Goal: Task Accomplishment & Management: Manage account settings

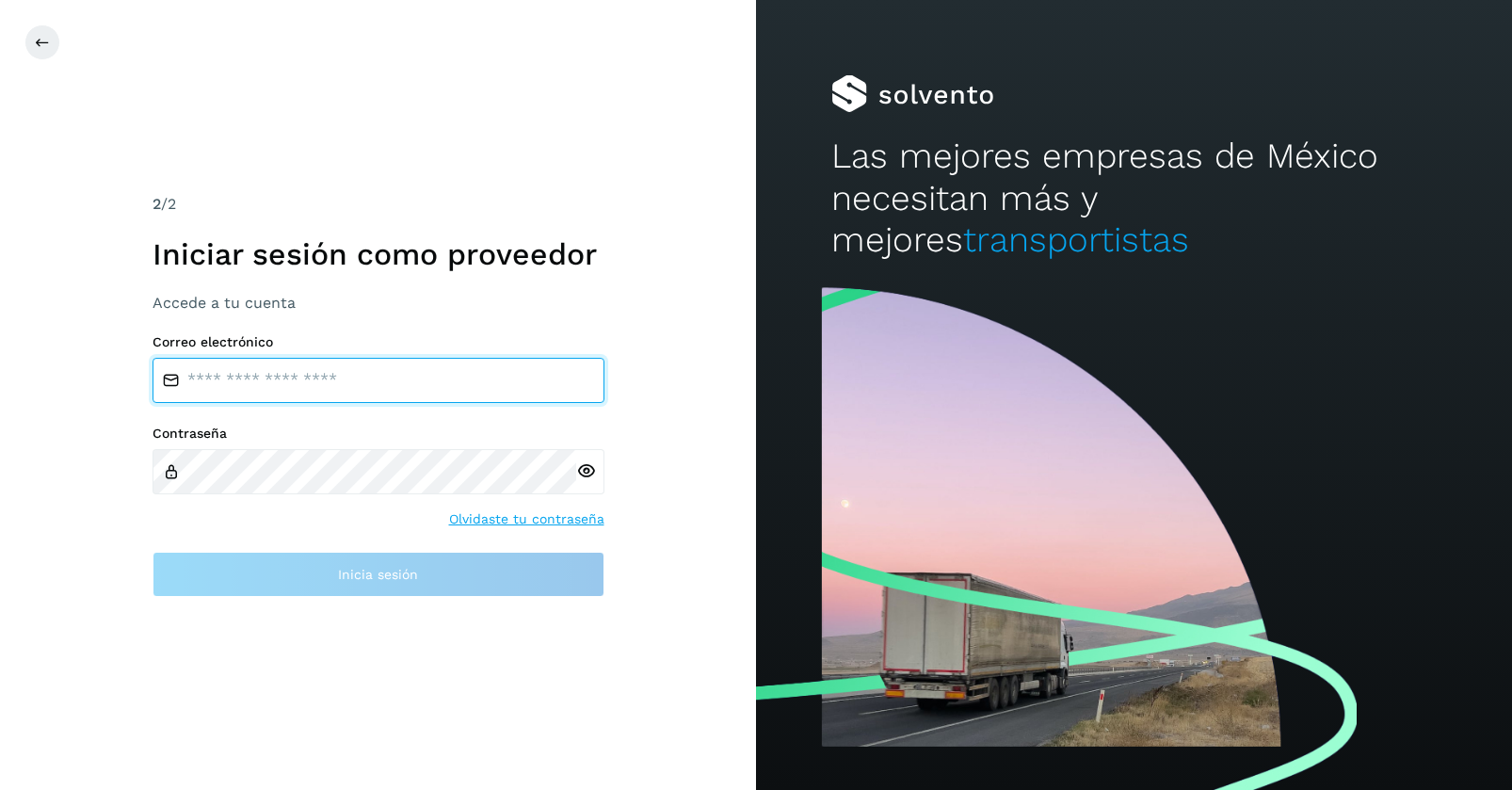
type input "**********"
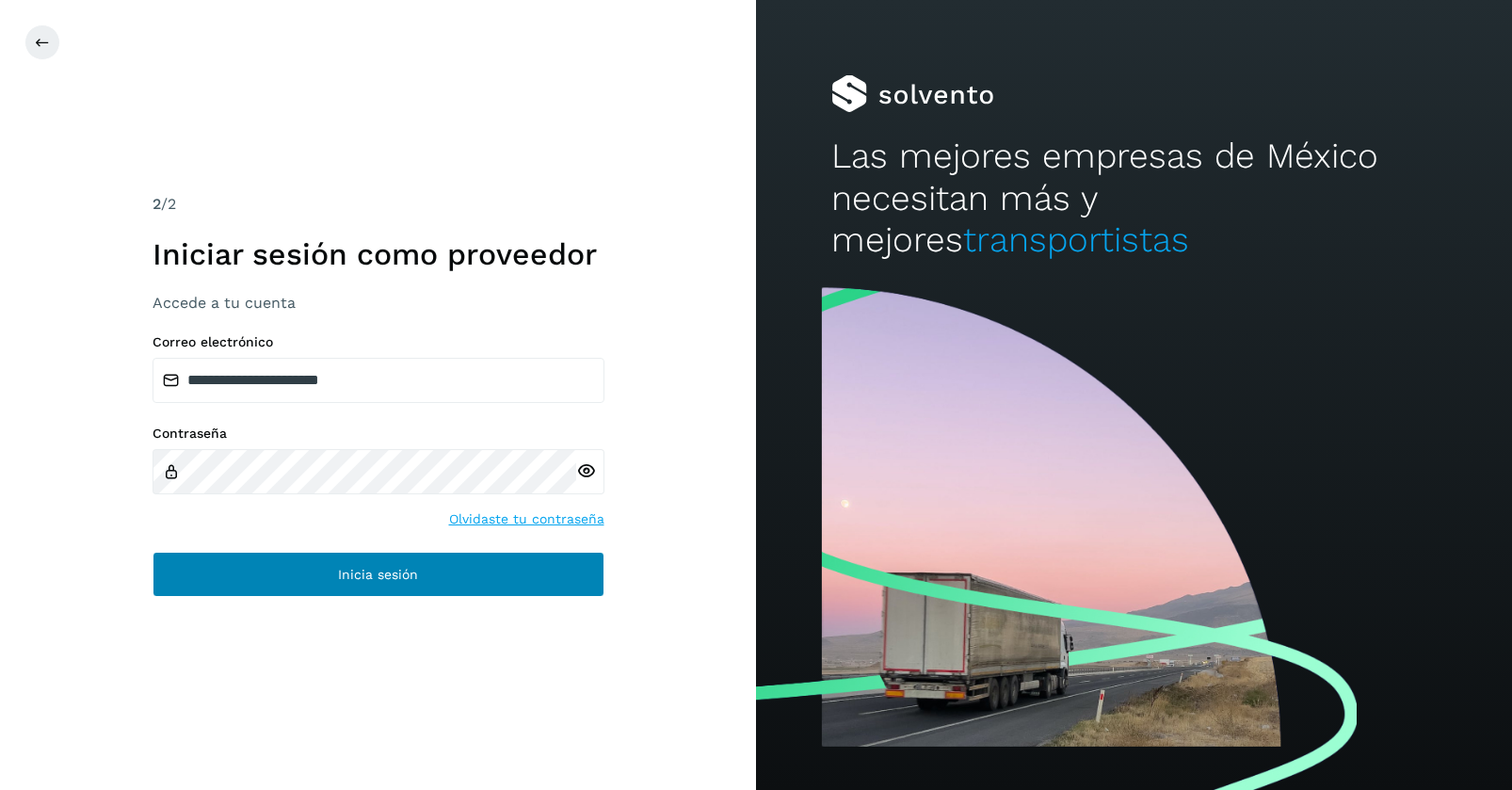
click at [397, 583] on button "Inicia sesión" at bounding box center [378, 575] width 451 height 45
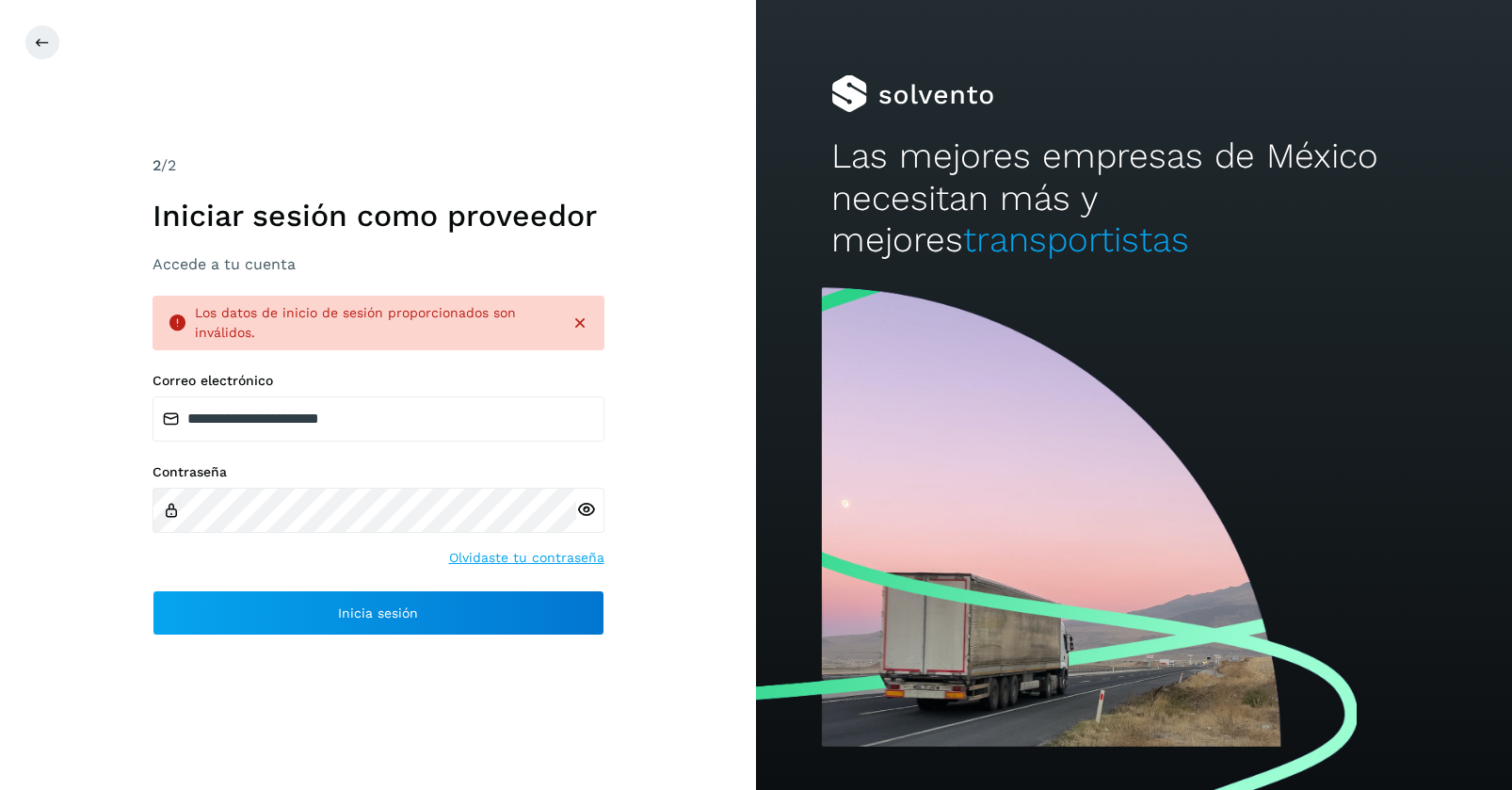
click at [586, 509] on icon at bounding box center [586, 509] width 20 height 20
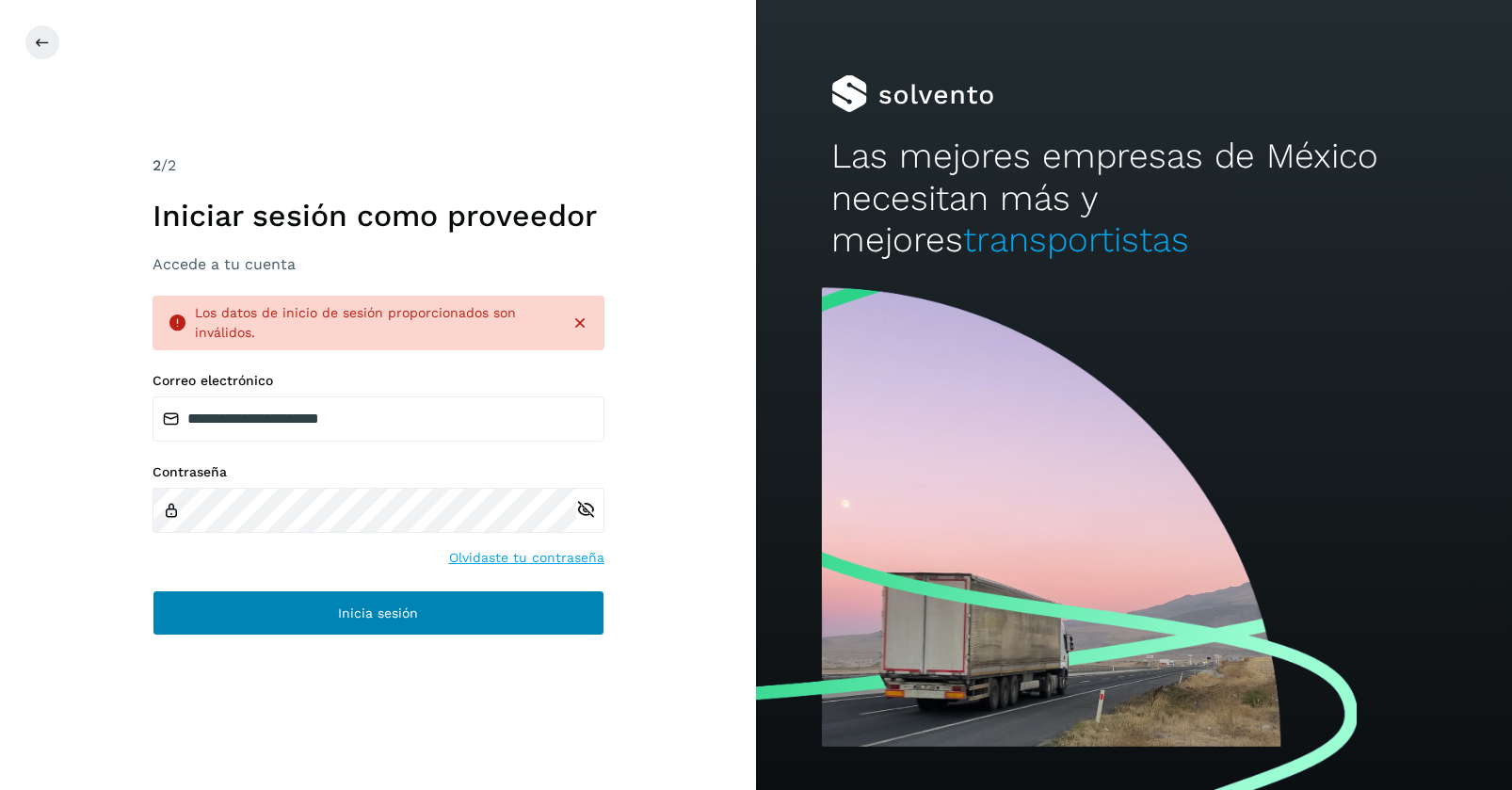
click at [287, 623] on button "Inicia sesión" at bounding box center [378, 613] width 451 height 45
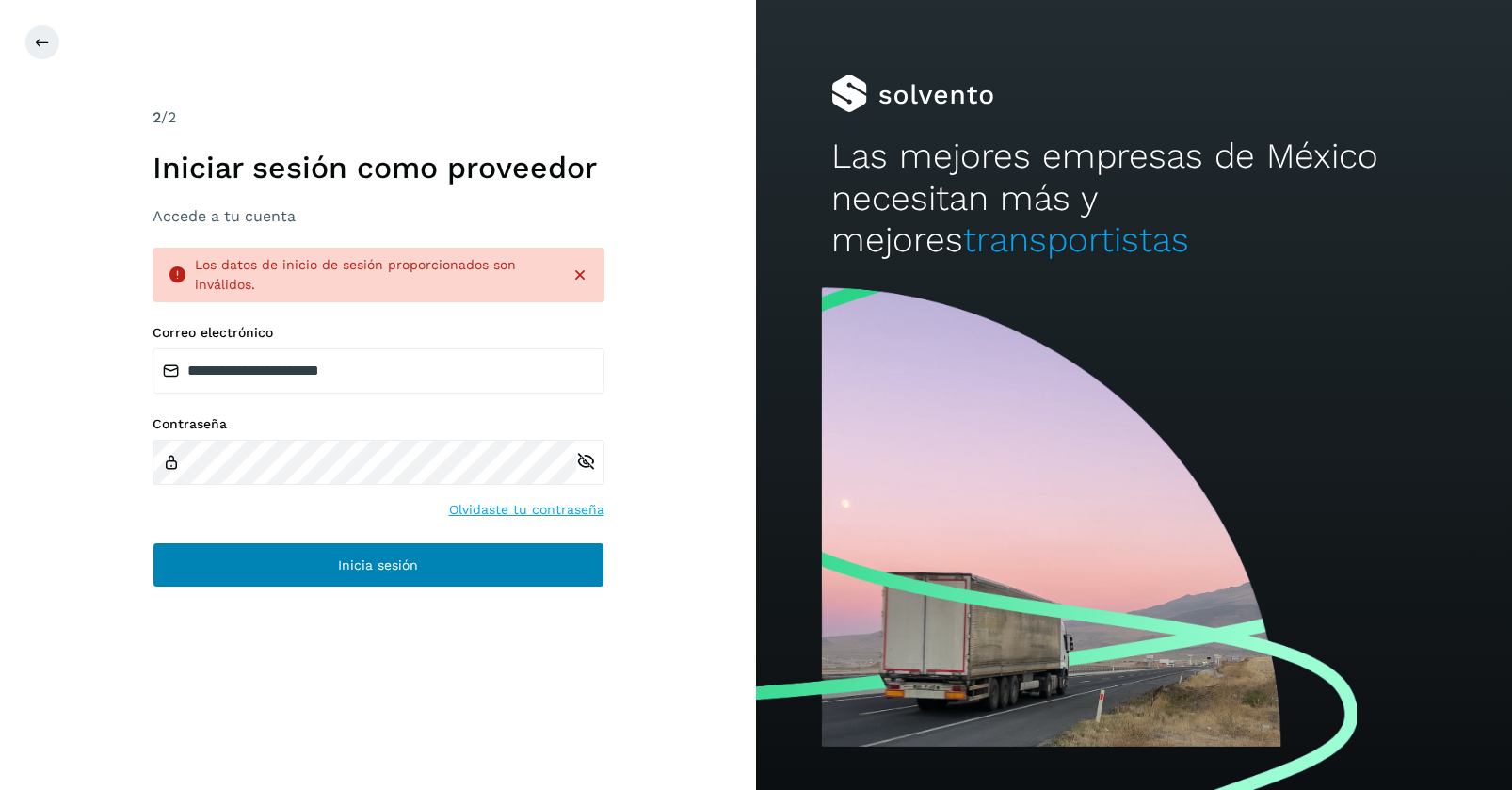
click at [334, 567] on button "Inicia sesión" at bounding box center [378, 565] width 451 height 45
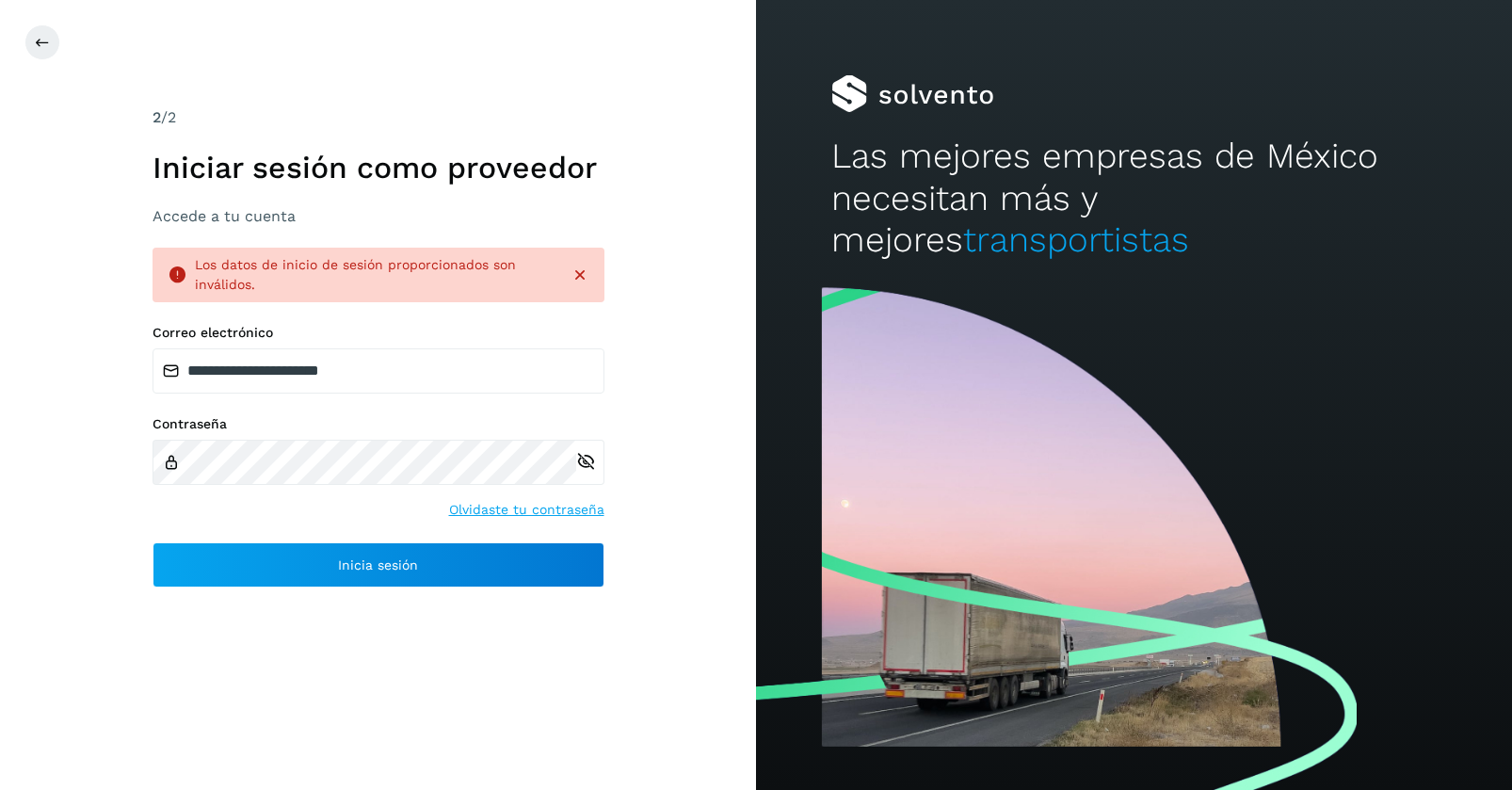
click at [531, 508] on link "Olvidaste tu contraseña" at bounding box center [526, 509] width 155 height 20
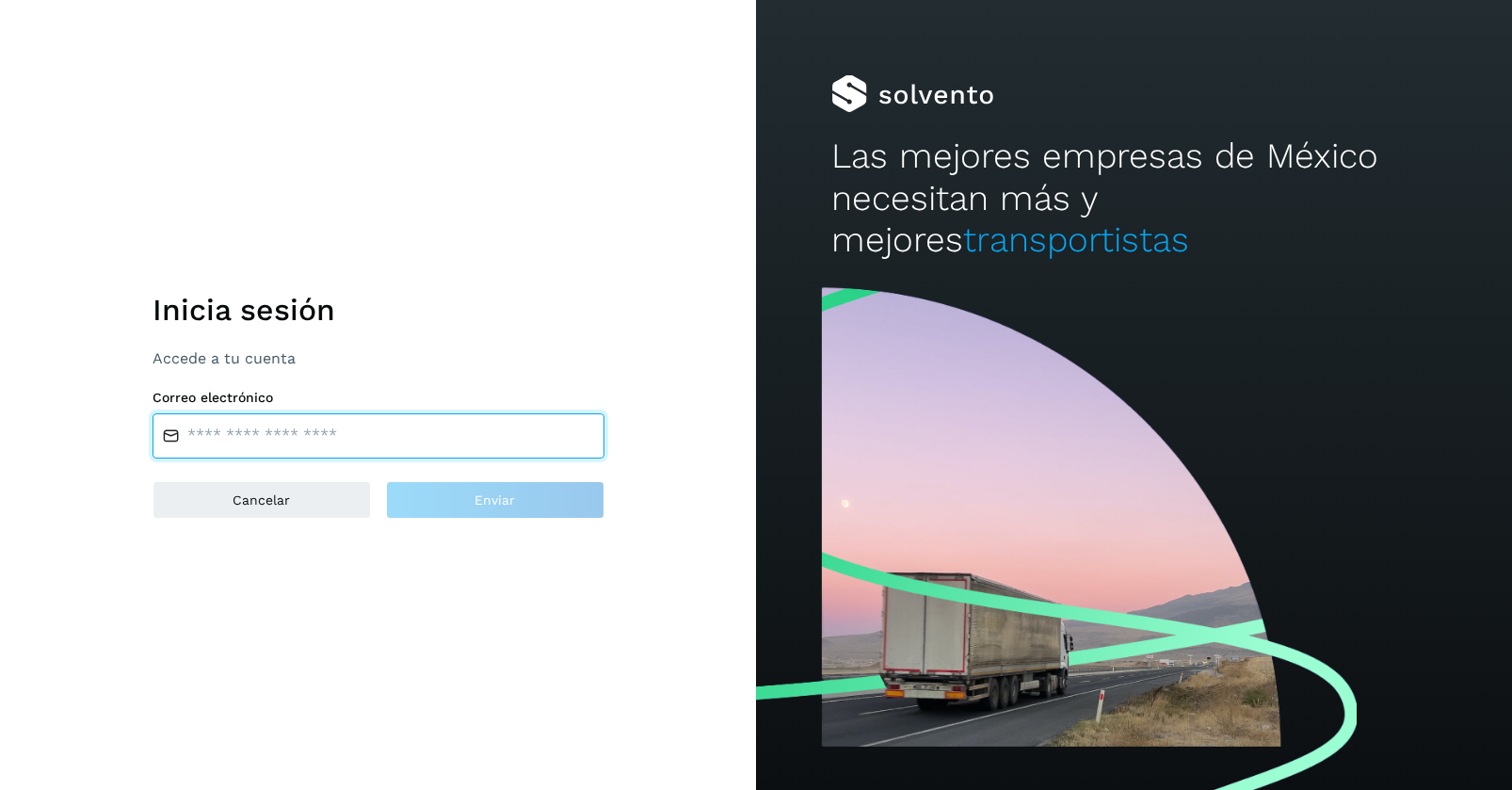
click at [214, 428] on input "email" at bounding box center [378, 437] width 451 height 45
type input "**********"
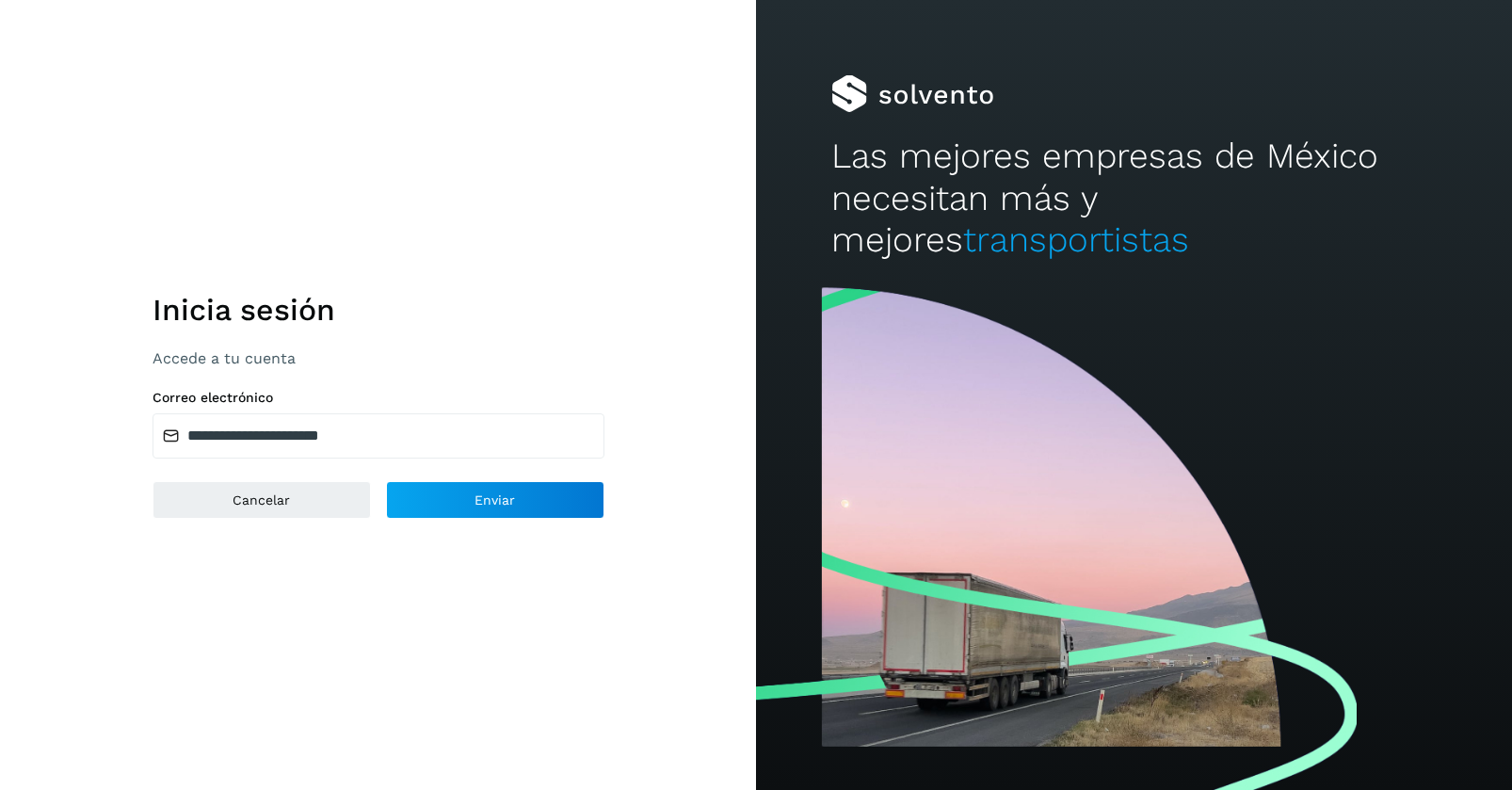
click at [323, 584] on div "**********" at bounding box center [378, 395] width 756 height 790
click at [469, 506] on button "Enviar" at bounding box center [495, 500] width 218 height 38
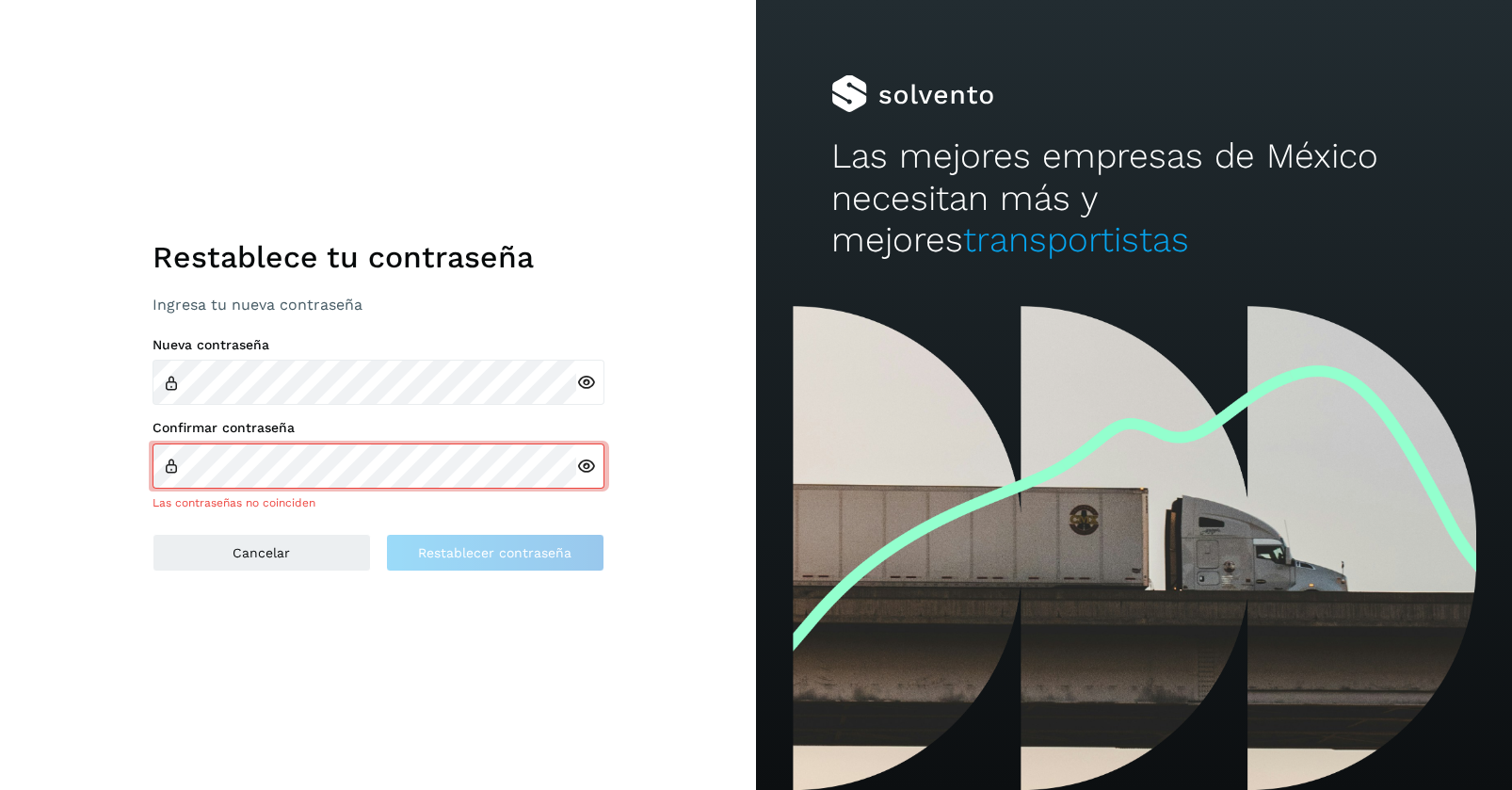
click at [587, 383] on div at bounding box center [590, 383] width 28 height 45
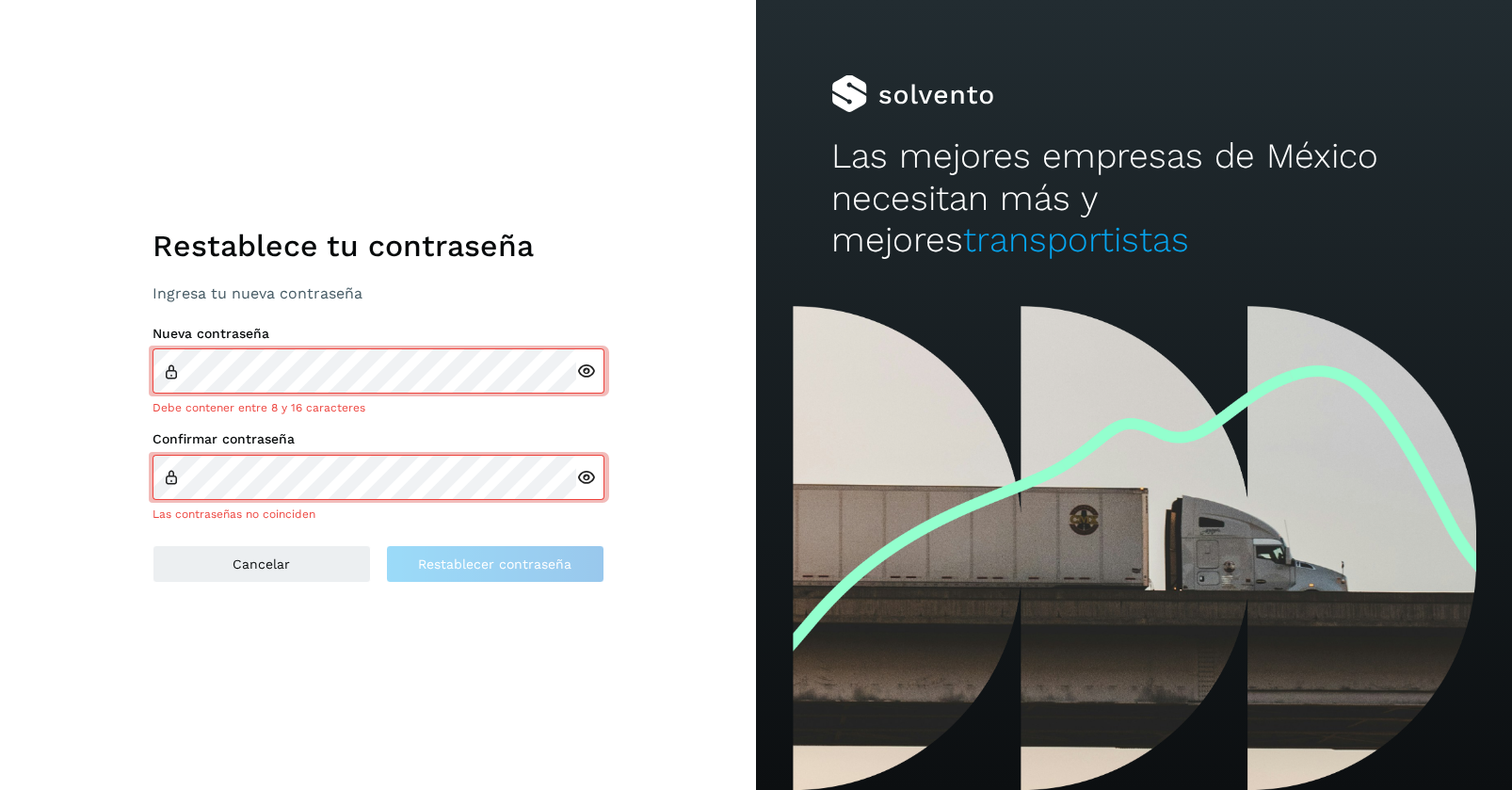
click at [586, 372] on icon at bounding box center [586, 371] width 20 height 20
click at [587, 489] on div at bounding box center [590, 477] width 28 height 45
click at [586, 482] on icon at bounding box center [586, 477] width 20 height 20
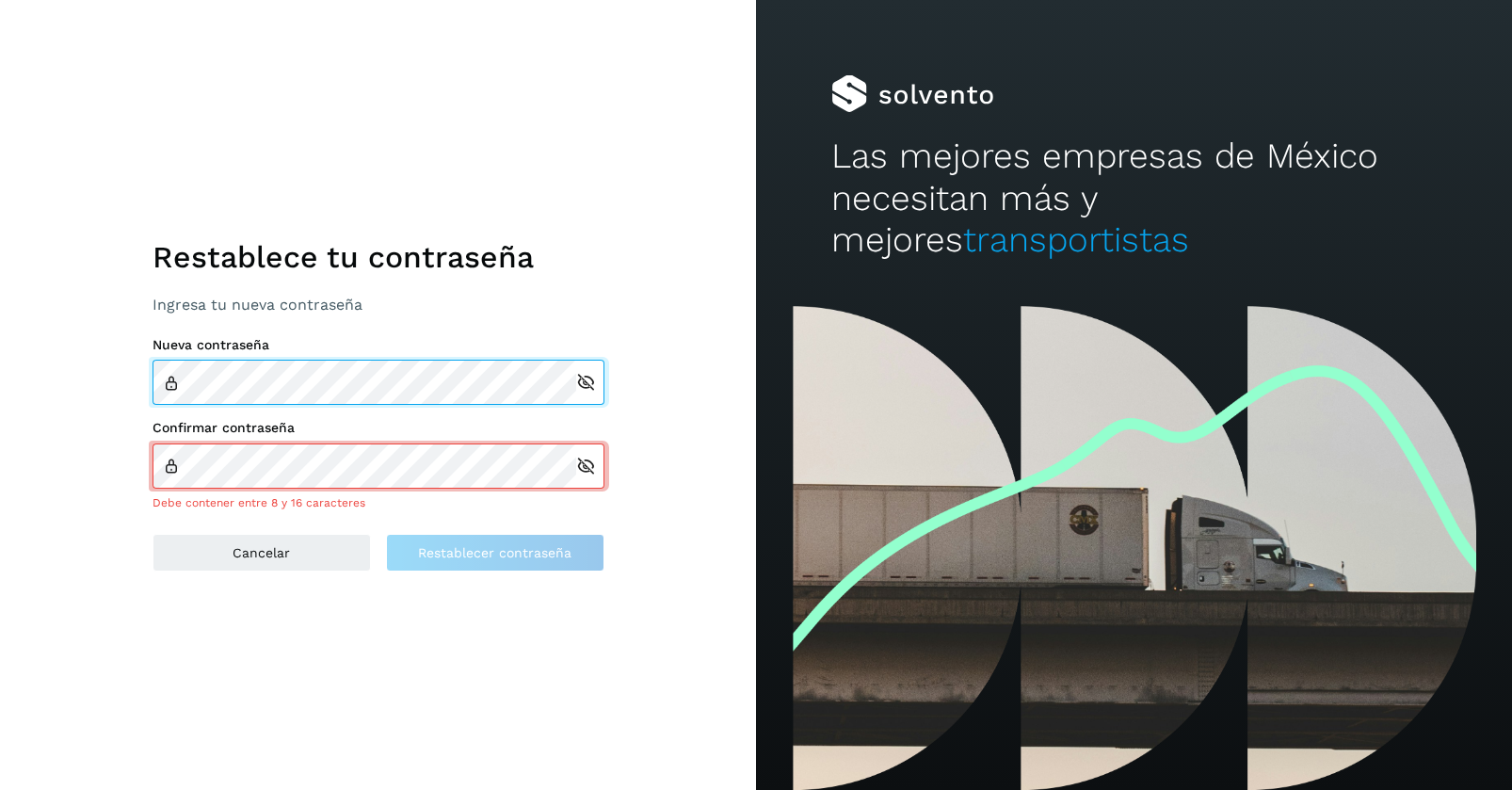
click at [69, 382] on div "Restablece tu contraseña Ingresa tu nueva contraseña Nueva contraseña Confirmar…" at bounding box center [378, 395] width 756 height 790
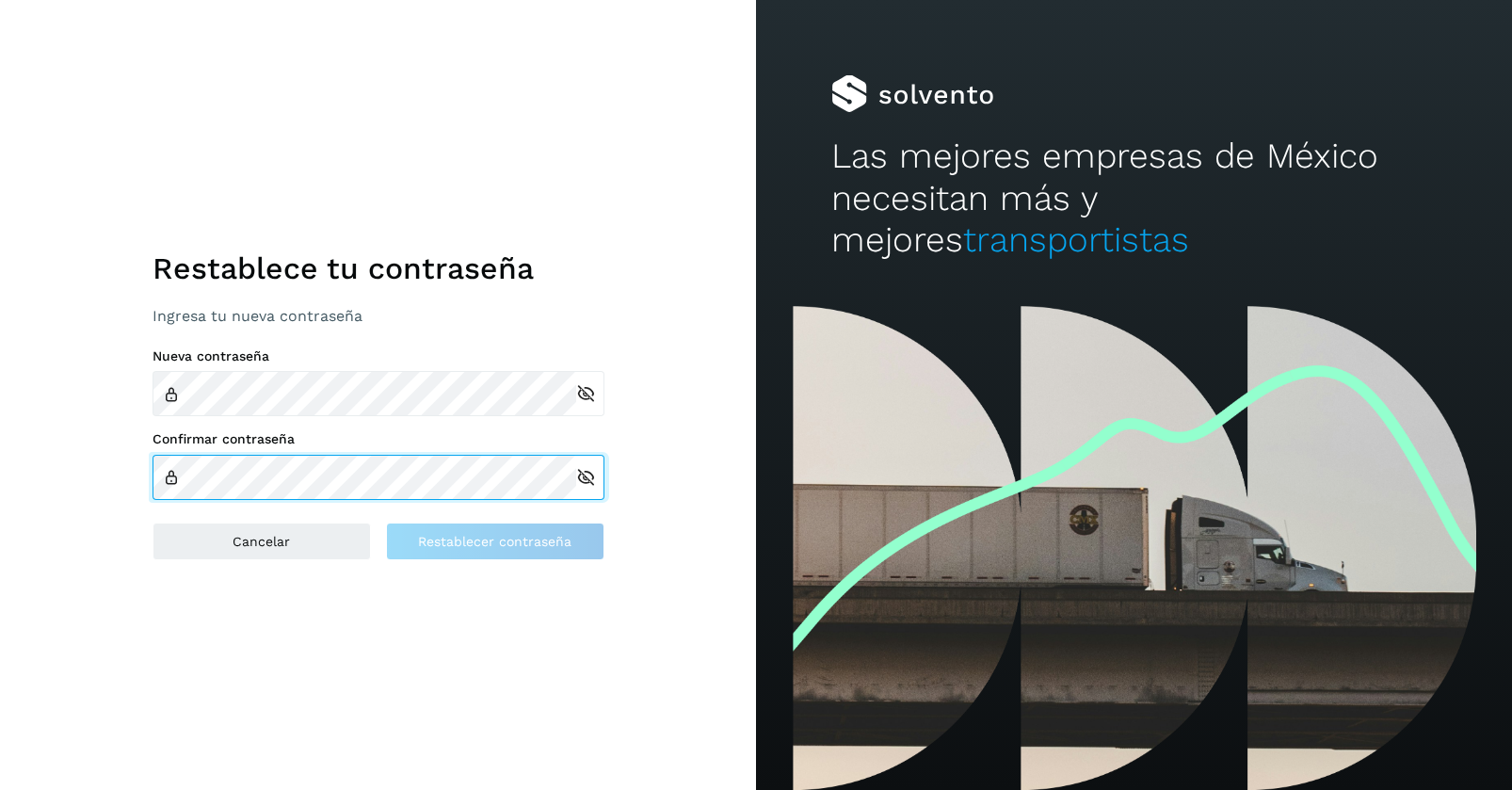
click at [608, 473] on div "Restablece tu contraseña Ingresa tu nueva contraseña Nueva contraseña Confirmar…" at bounding box center [378, 395] width 756 height 790
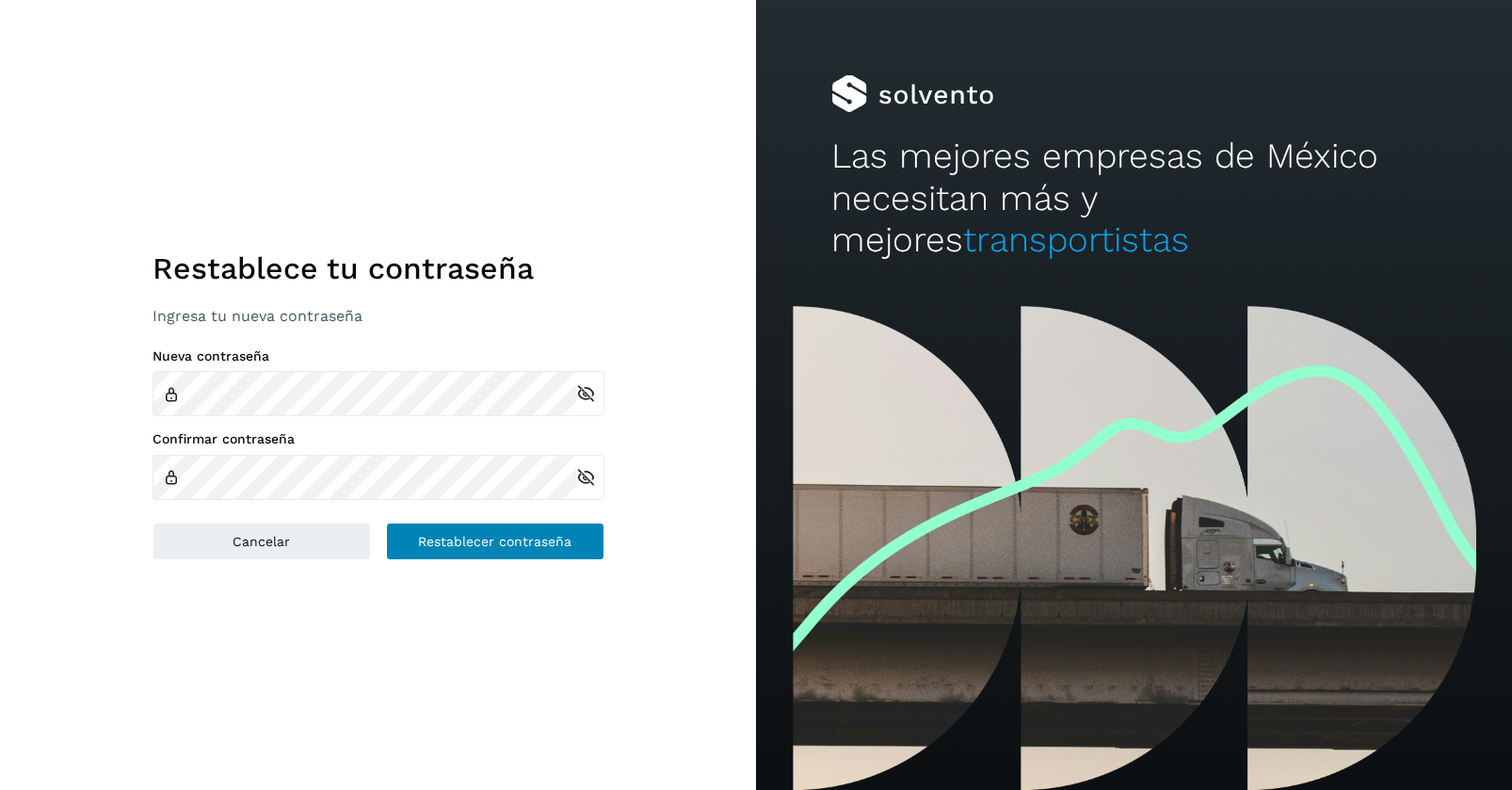
click at [470, 540] on span "Restablecer contraseña" at bounding box center [495, 541] width 153 height 13
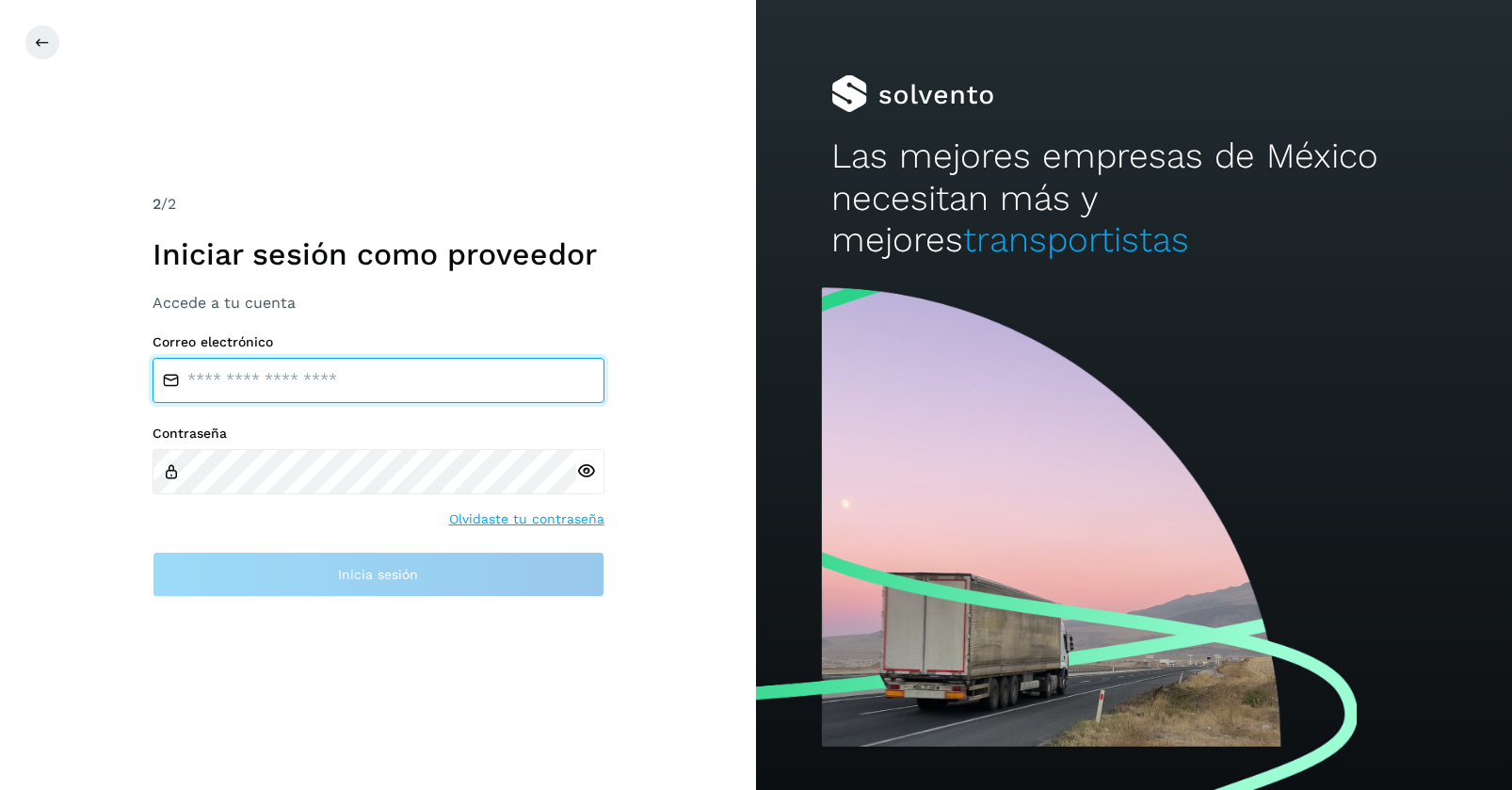
type input "*"
click at [296, 387] on input "*" at bounding box center [378, 381] width 451 height 45
drag, startPoint x: 296, startPoint y: 387, endPoint x: 134, endPoint y: 386, distance: 162.0
click at [134, 386] on div "2 /2 Iniciar sesión como proveedor Accede a tu cuenta Correo electrónico * Cont…" at bounding box center [378, 395] width 756 height 790
type input "**********"
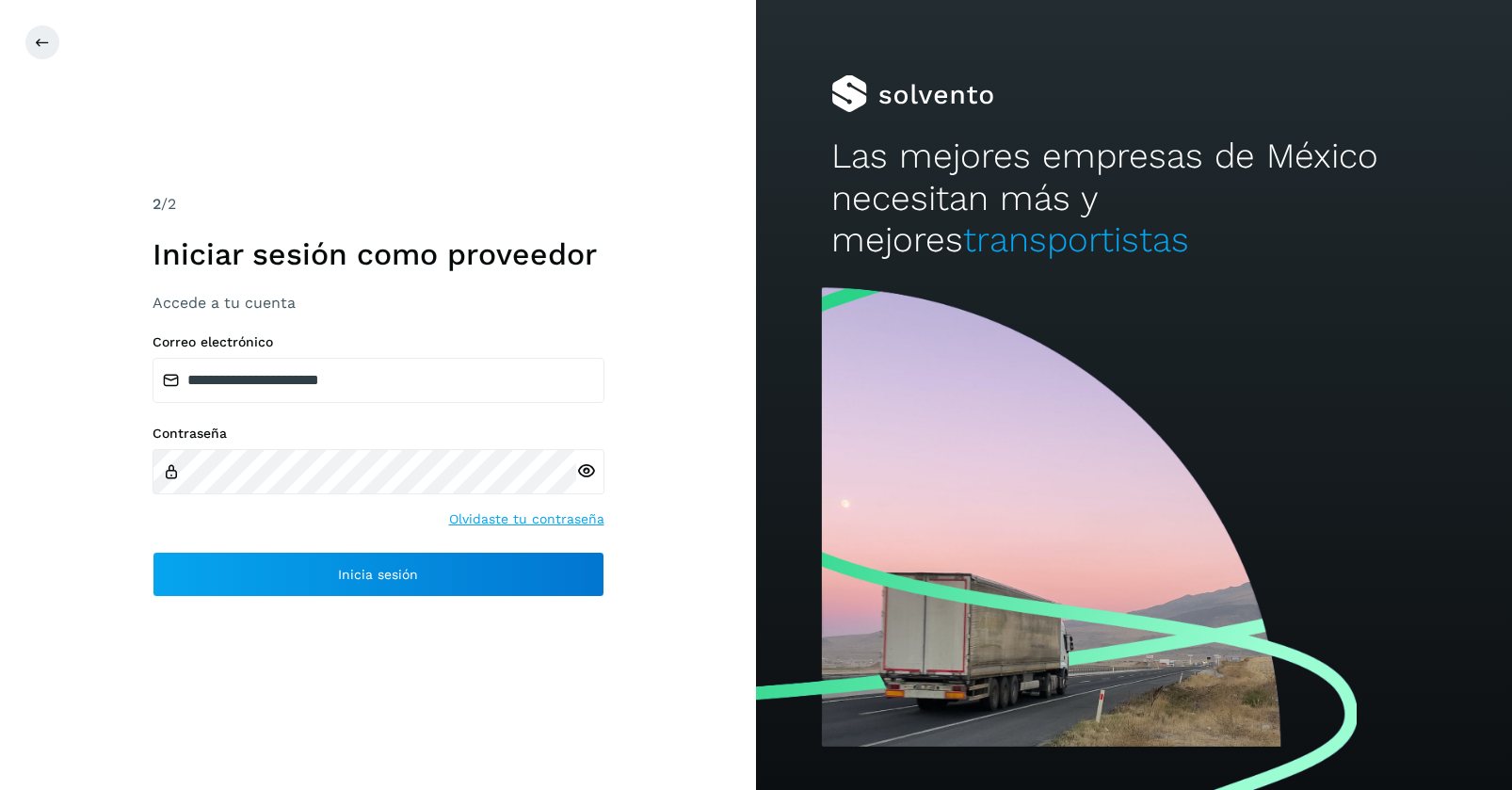
click at [586, 469] on icon at bounding box center [586, 471] width 20 height 20
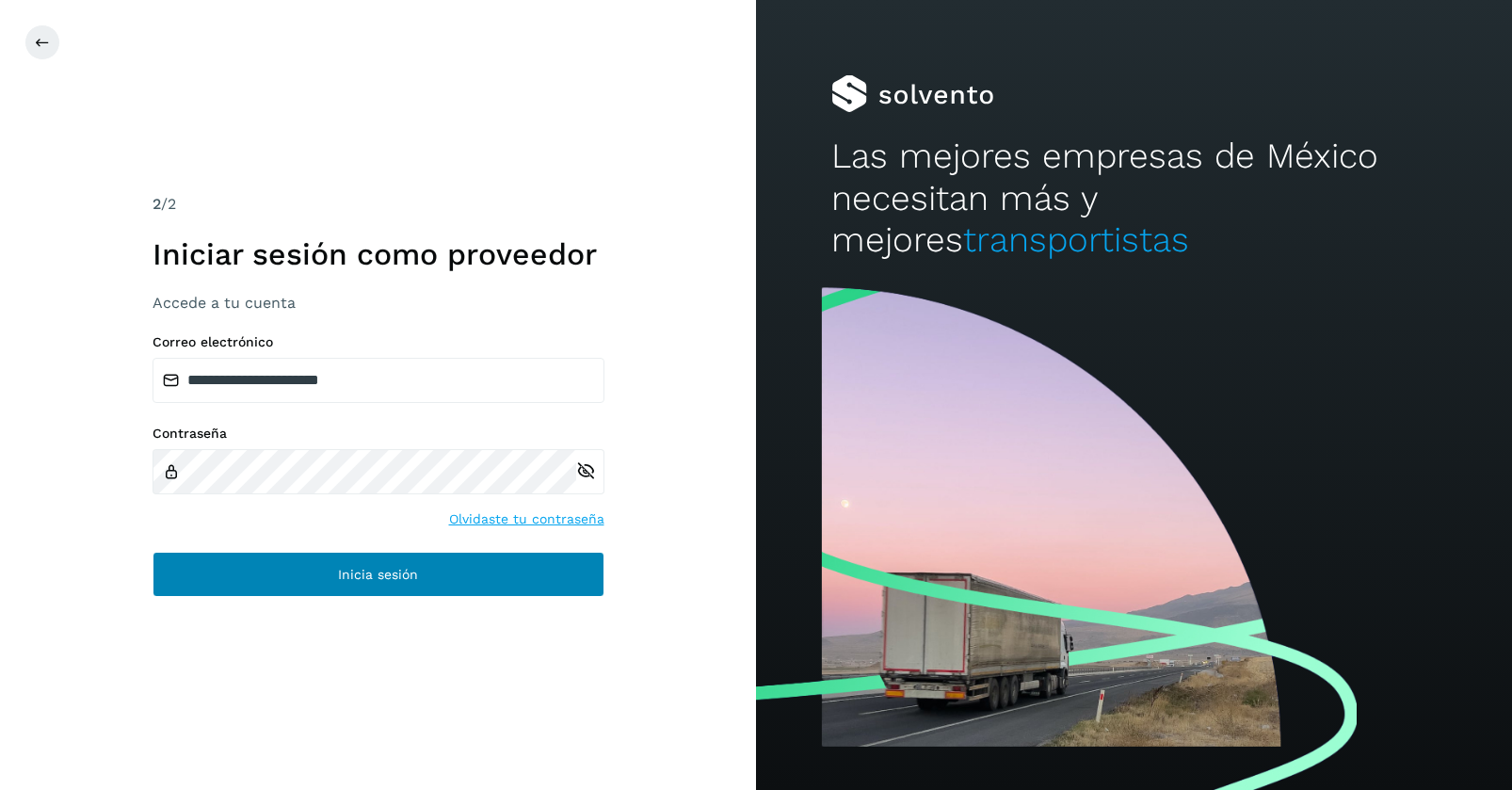
click at [356, 581] on button "Inicia sesión" at bounding box center [378, 575] width 451 height 45
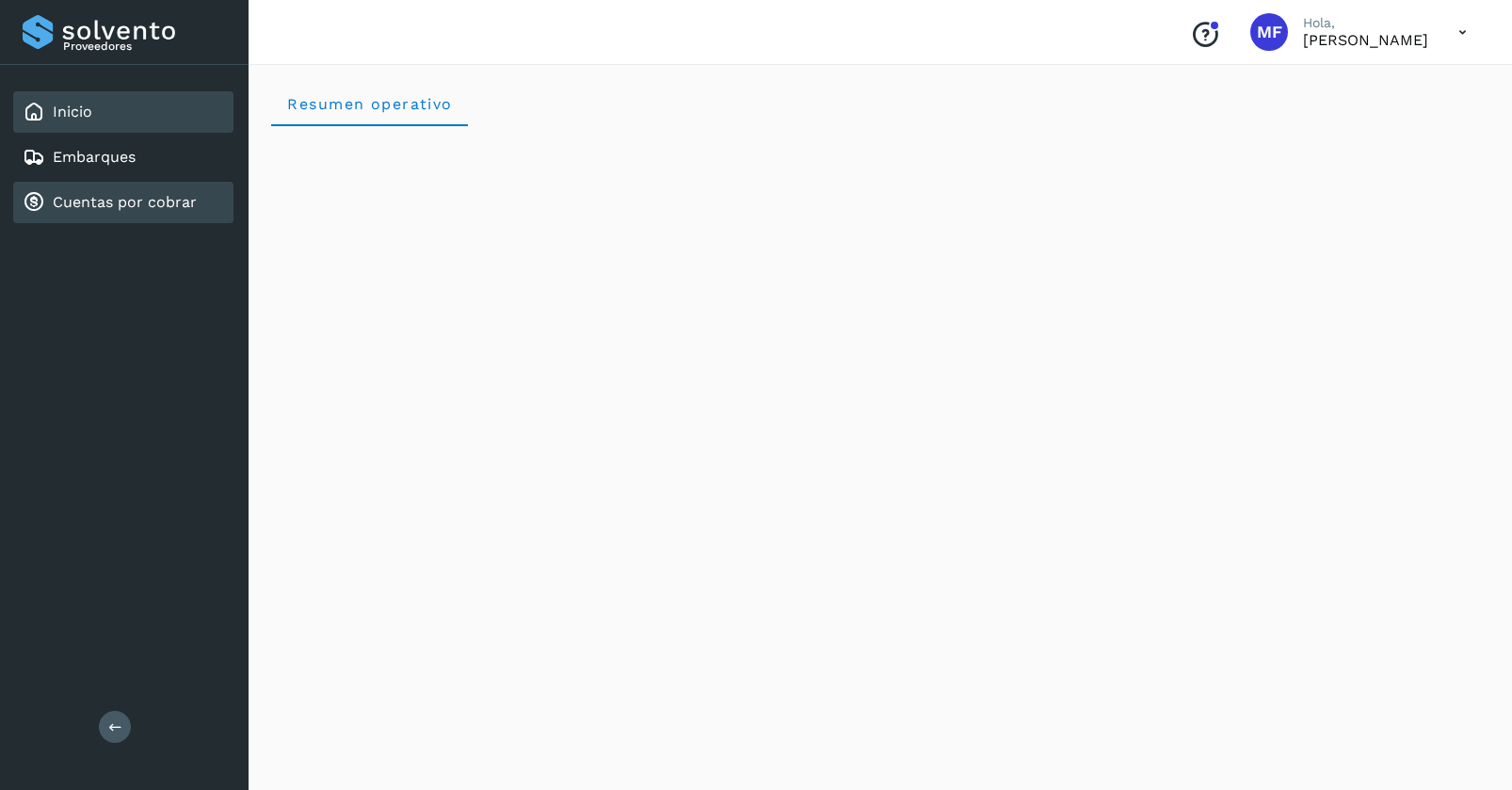
click at [121, 201] on link "Cuentas por cobrar" at bounding box center [125, 201] width 144 height 18
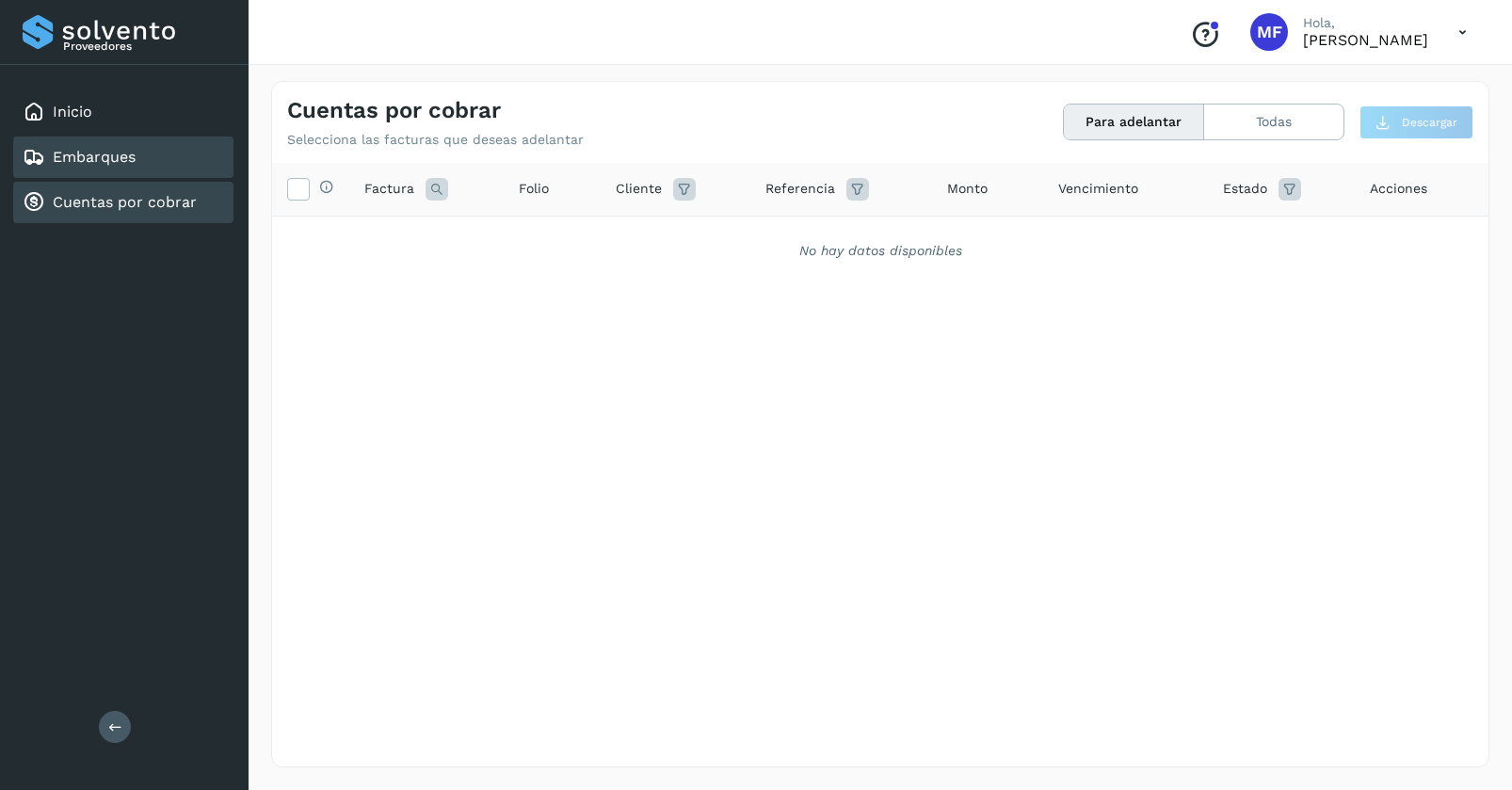
click at [86, 169] on div "Embarques" at bounding box center [123, 158] width 220 height 42
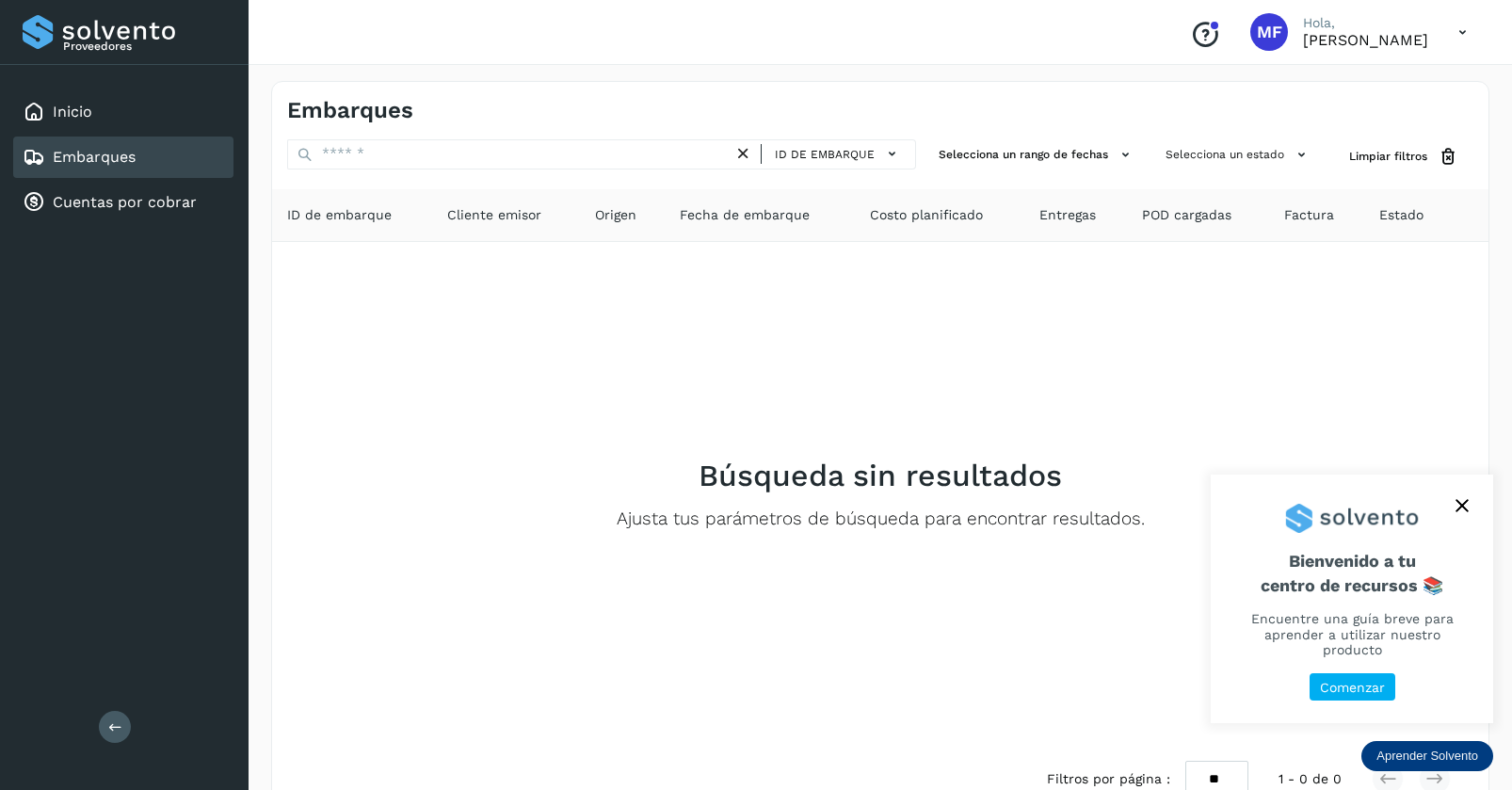
click at [1350, 691] on p "Comenzar" at bounding box center [1351, 688] width 65 height 16
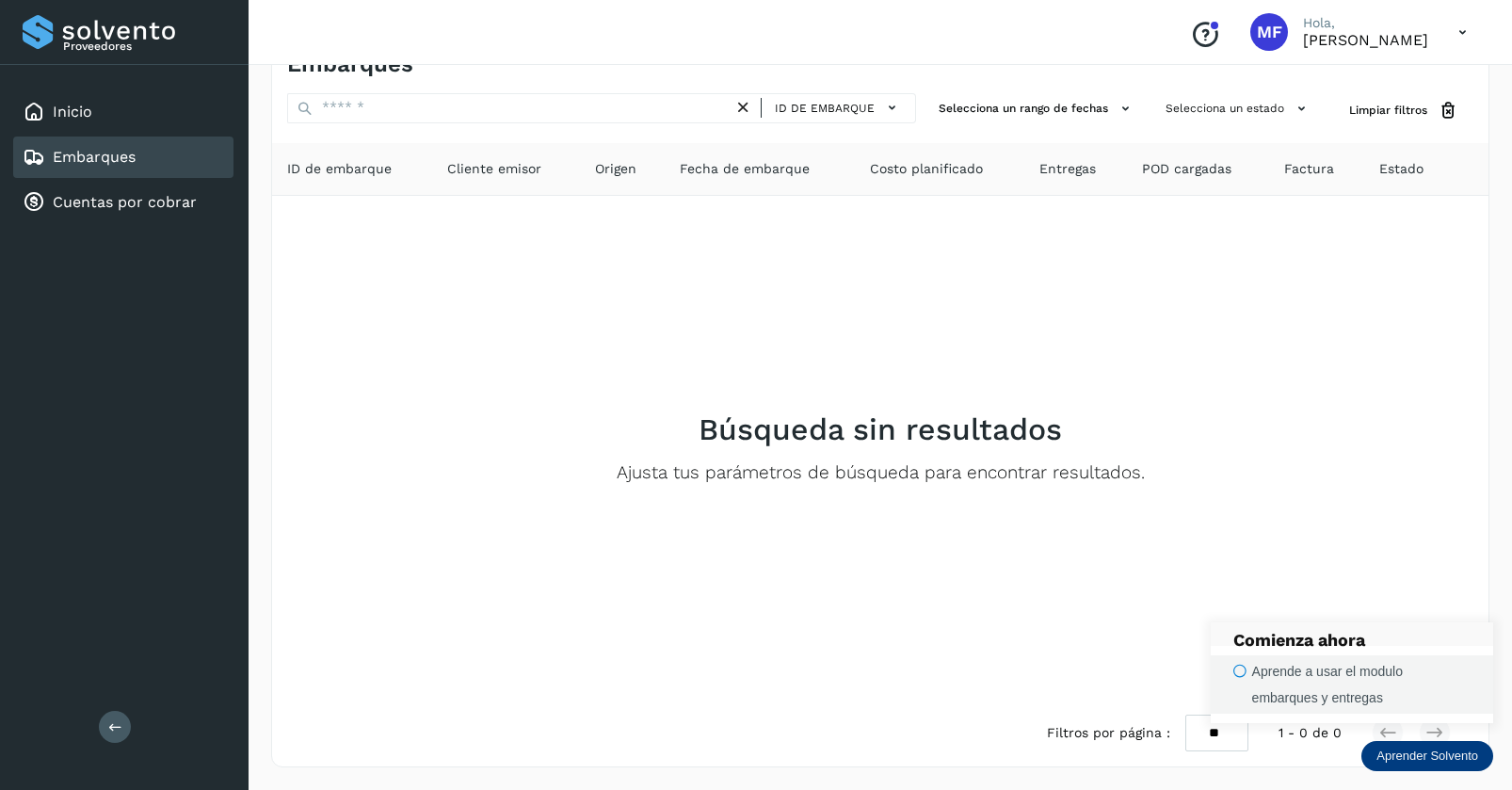
scroll to position [44, 0]
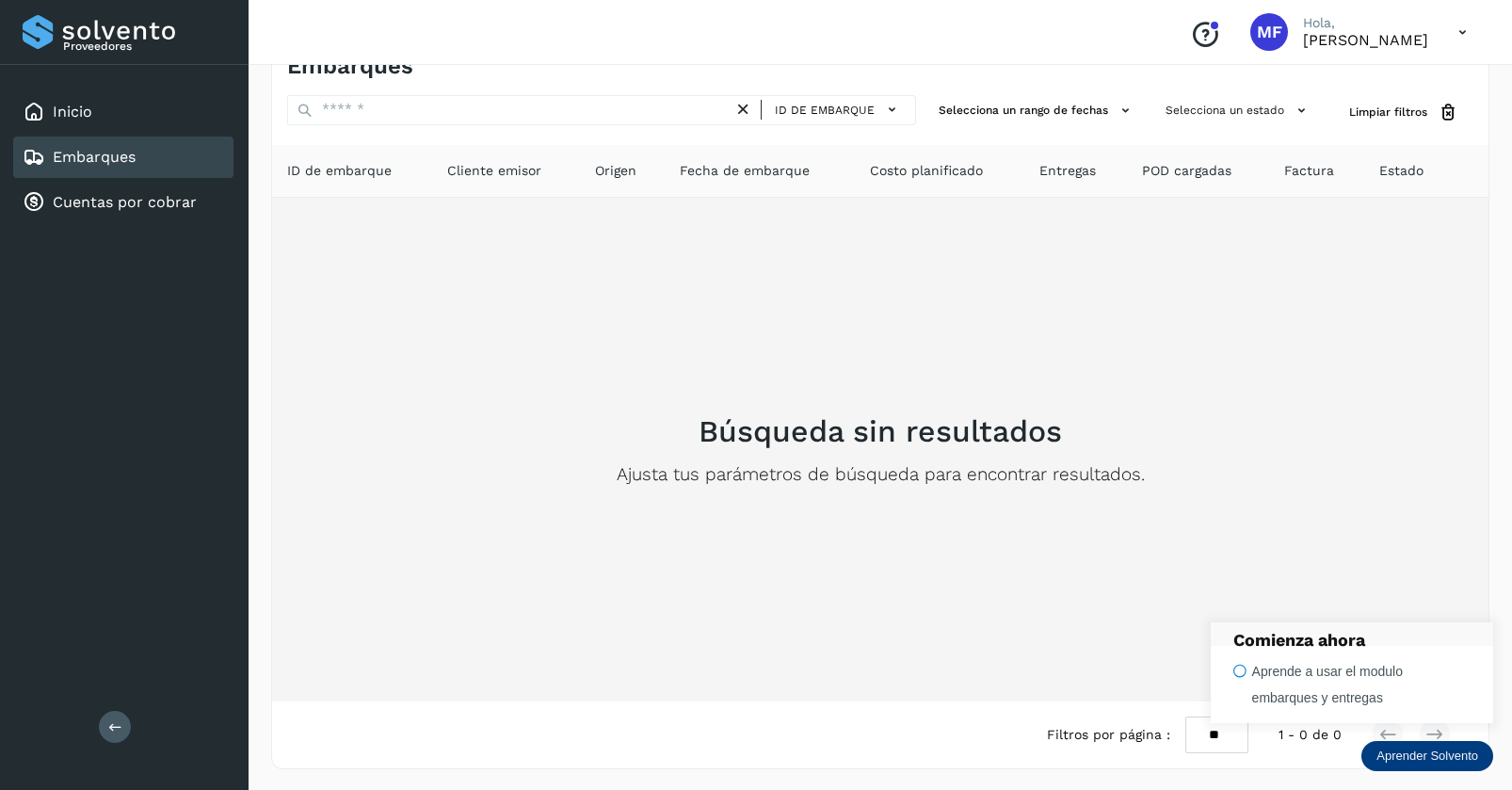
click at [1209, 575] on div "Búsqueda sin resultados Ajusta tus parámetros de búsqueda para encontrar result…" at bounding box center [880, 449] width 1186 height 473
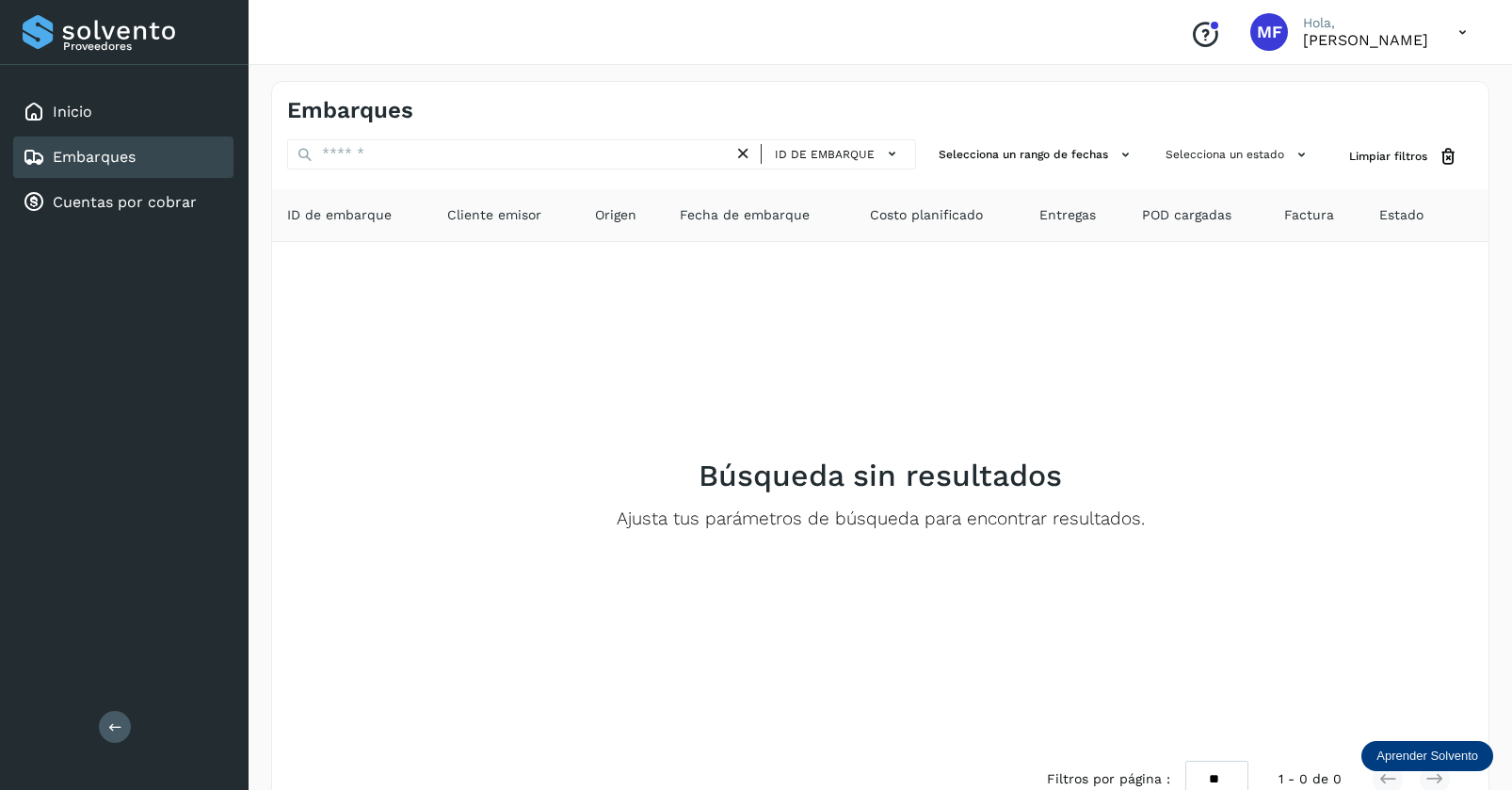
scroll to position [0, 0]
click at [144, 195] on link "Cuentas por cobrar" at bounding box center [125, 201] width 144 height 18
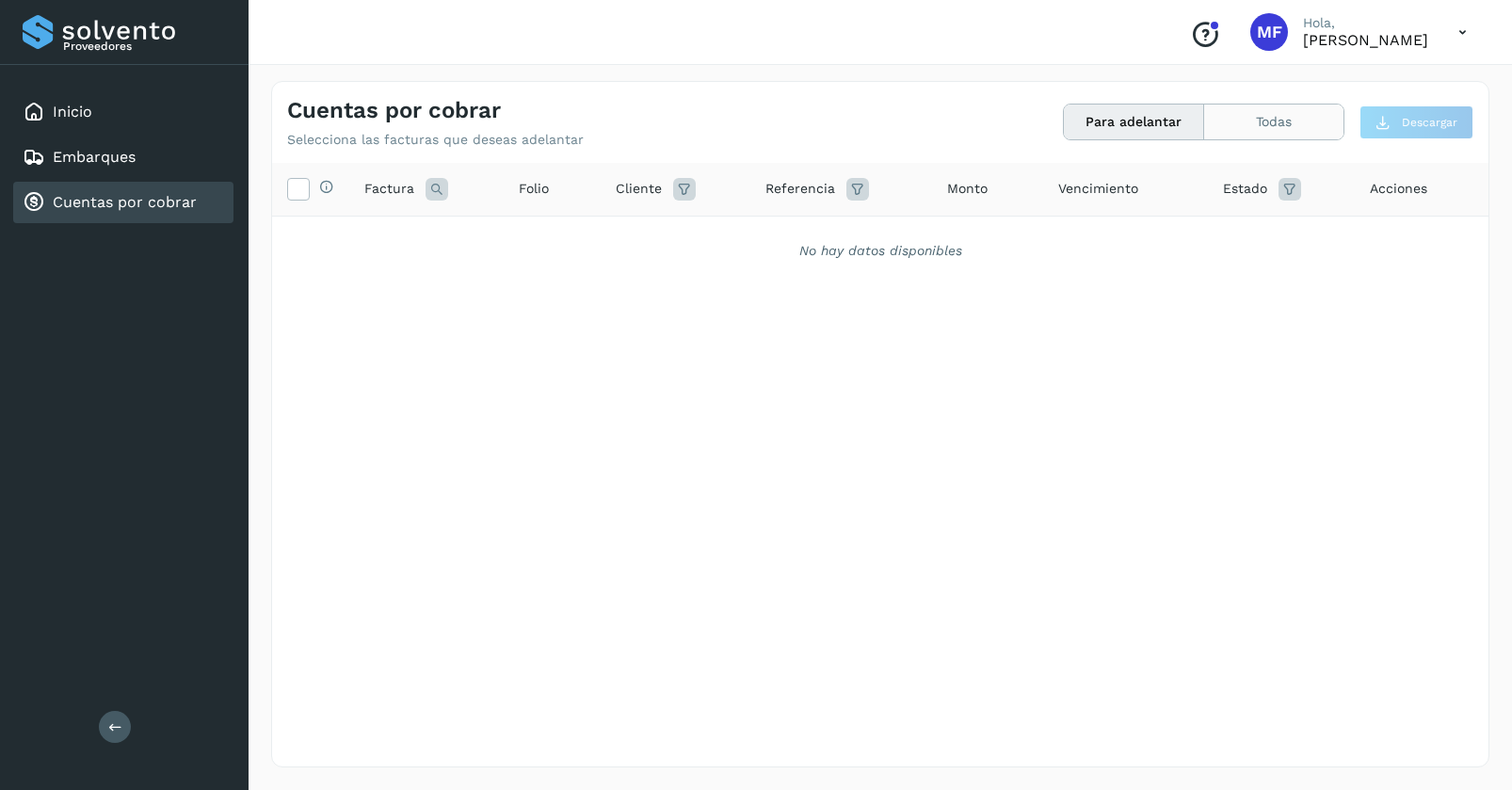
click at [1250, 121] on button "Todas" at bounding box center [1274, 122] width 140 height 35
click at [1144, 130] on button "Para adelantar" at bounding box center [1133, 122] width 141 height 35
click at [1461, 29] on icon at bounding box center [1462, 32] width 39 height 39
click at [1302, 77] on div "Cerrar sesión" at bounding box center [1368, 85] width 224 height 36
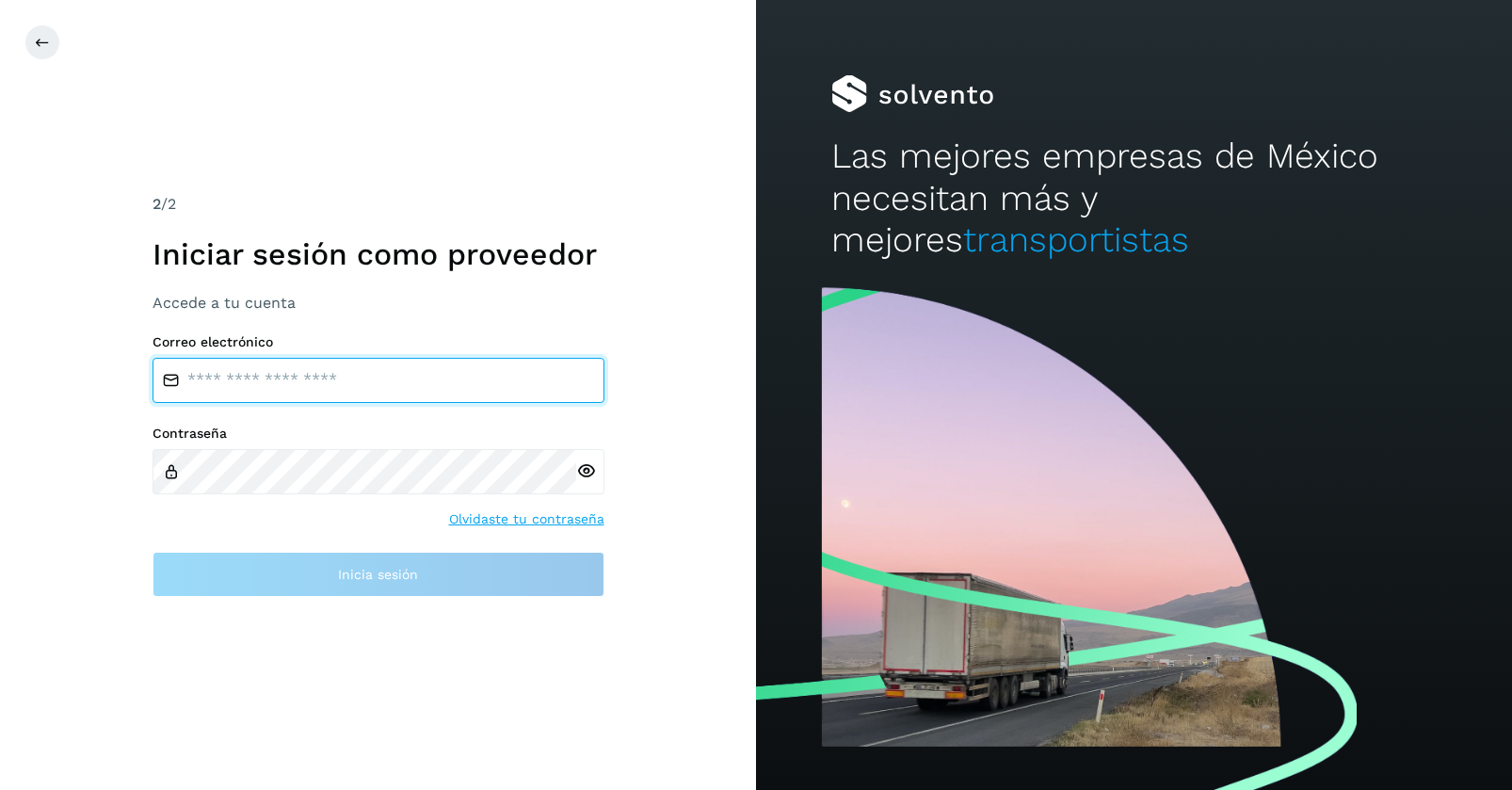
type input "**********"
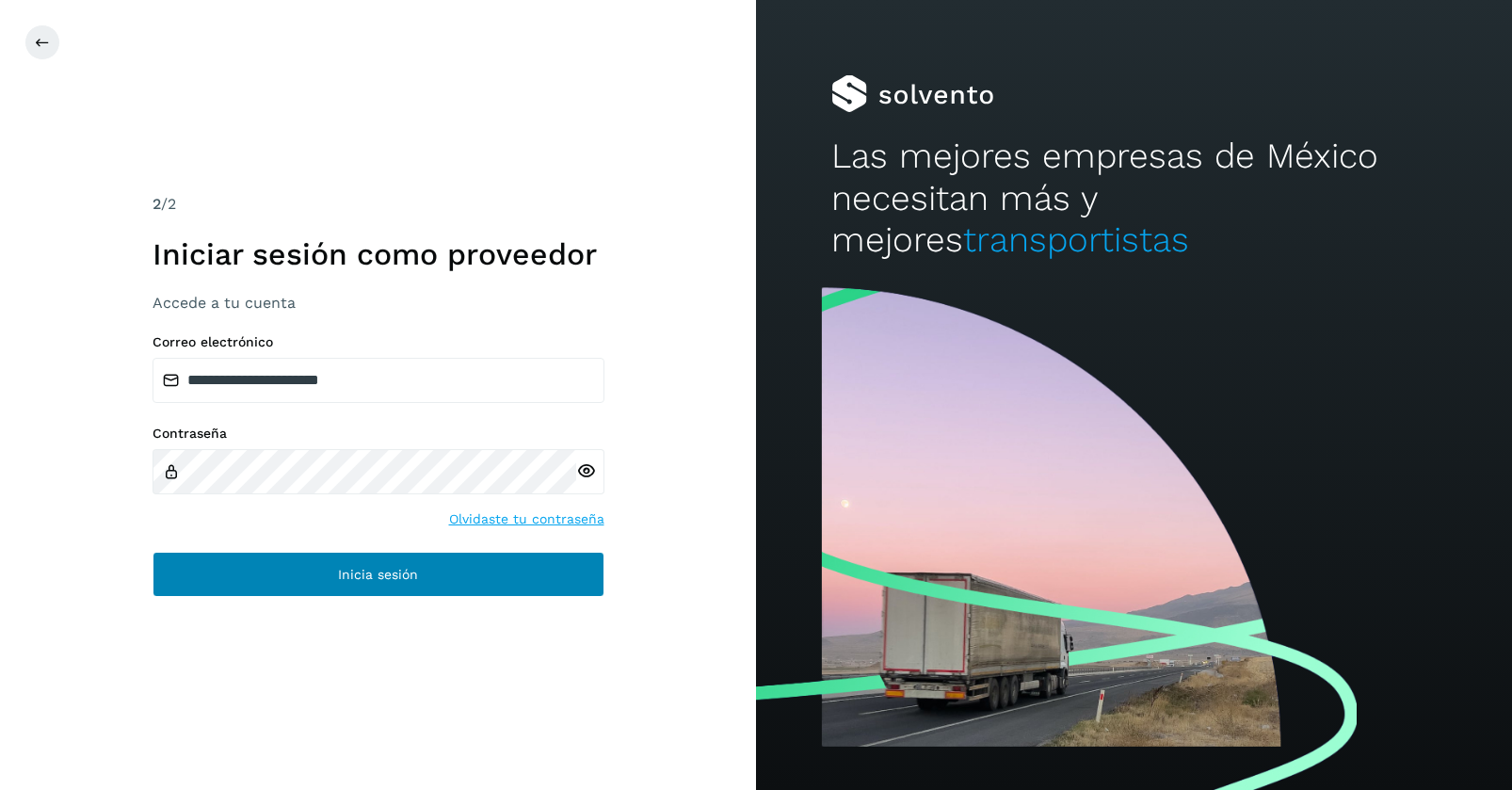
click at [283, 575] on button "Inicia sesión" at bounding box center [378, 575] width 451 height 45
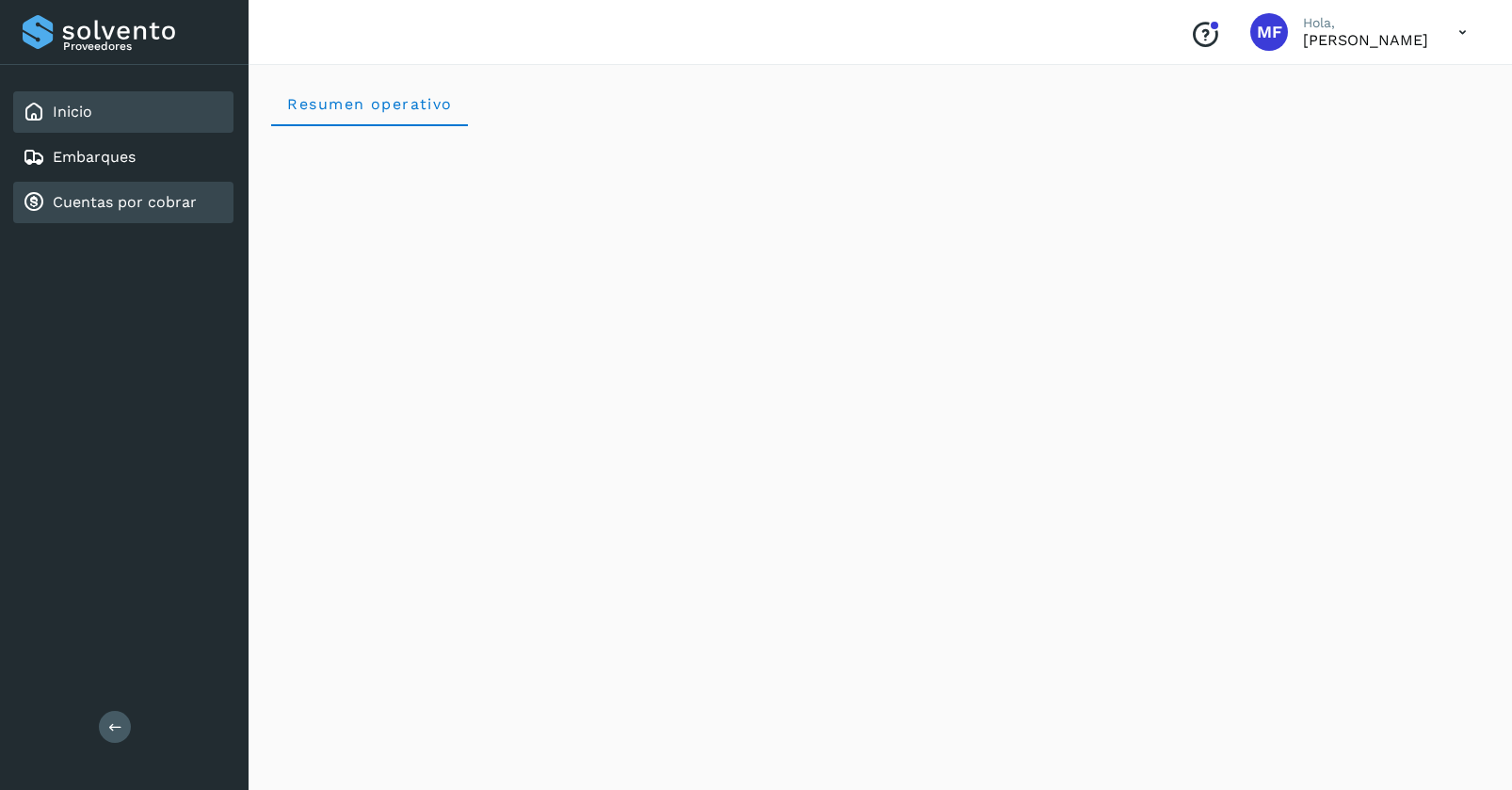
click at [109, 203] on link "Cuentas por cobrar" at bounding box center [125, 201] width 144 height 18
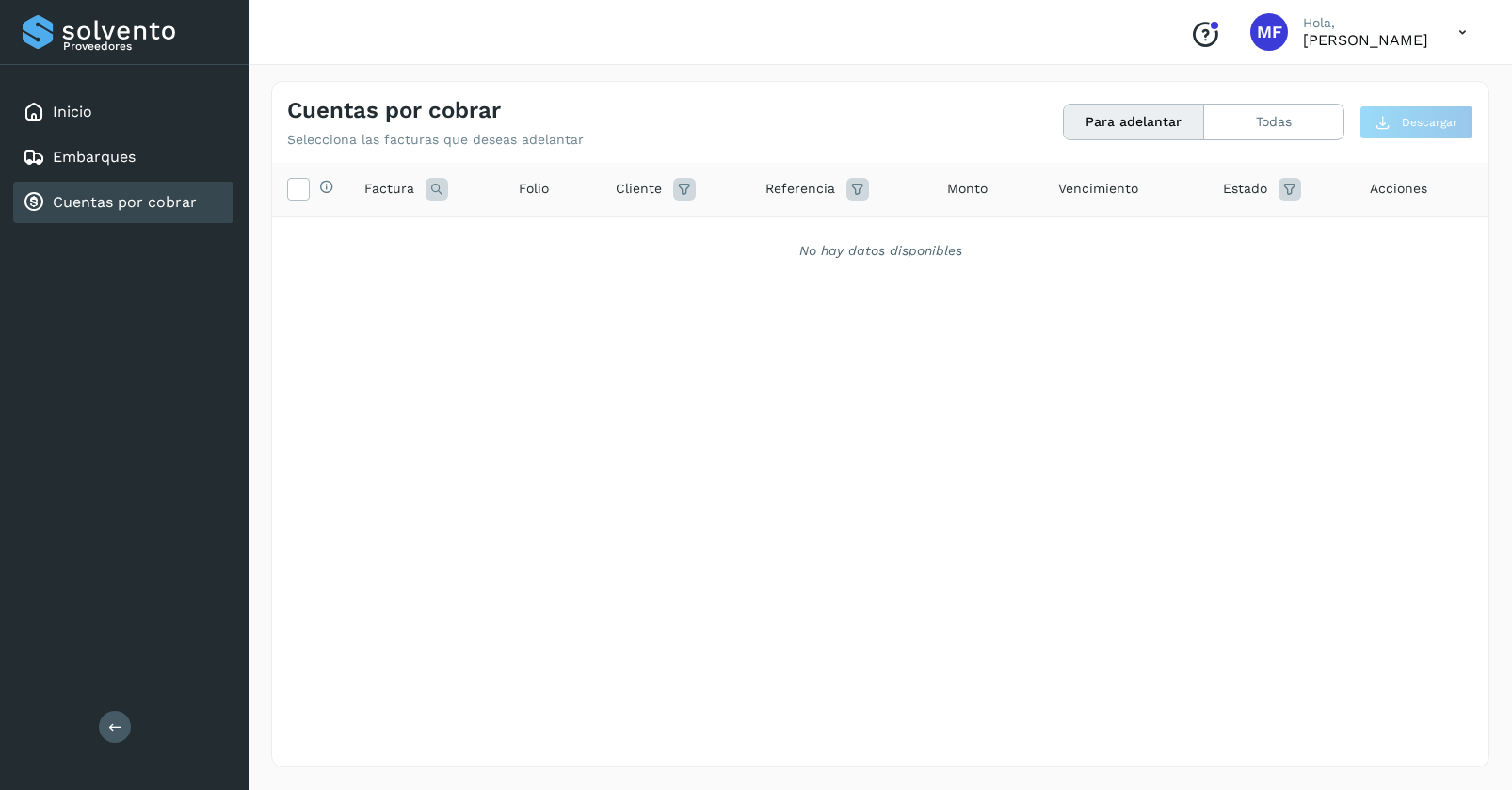
click at [1209, 27] on div at bounding box center [1215, 26] width 11 height 11
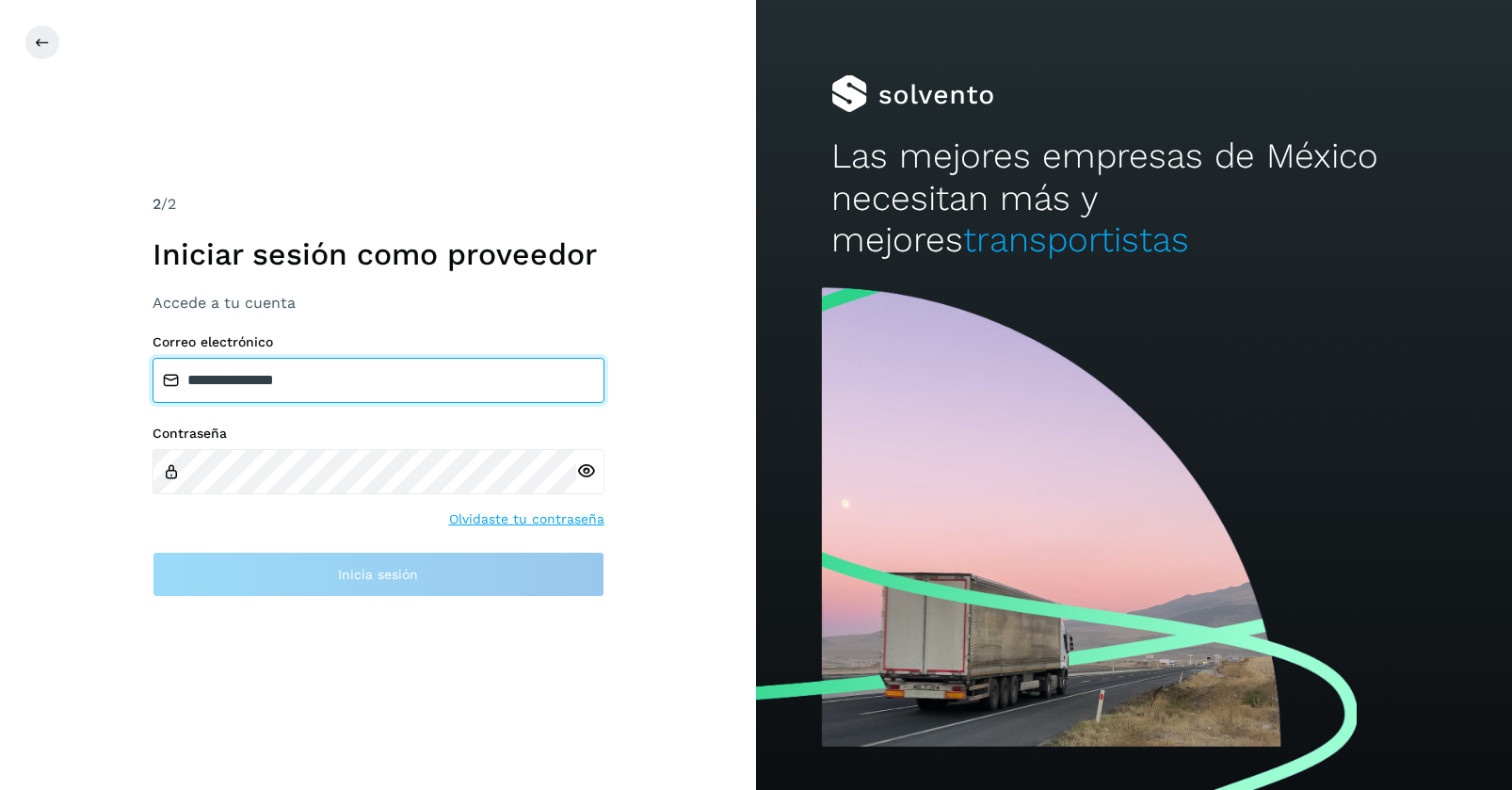
drag, startPoint x: 332, startPoint y: 378, endPoint x: 33, endPoint y: 378, distance: 299.0
click at [34, 378] on div "**********" at bounding box center [378, 395] width 756 height 790
type input "*"
paste input "**********"
type input "**********"
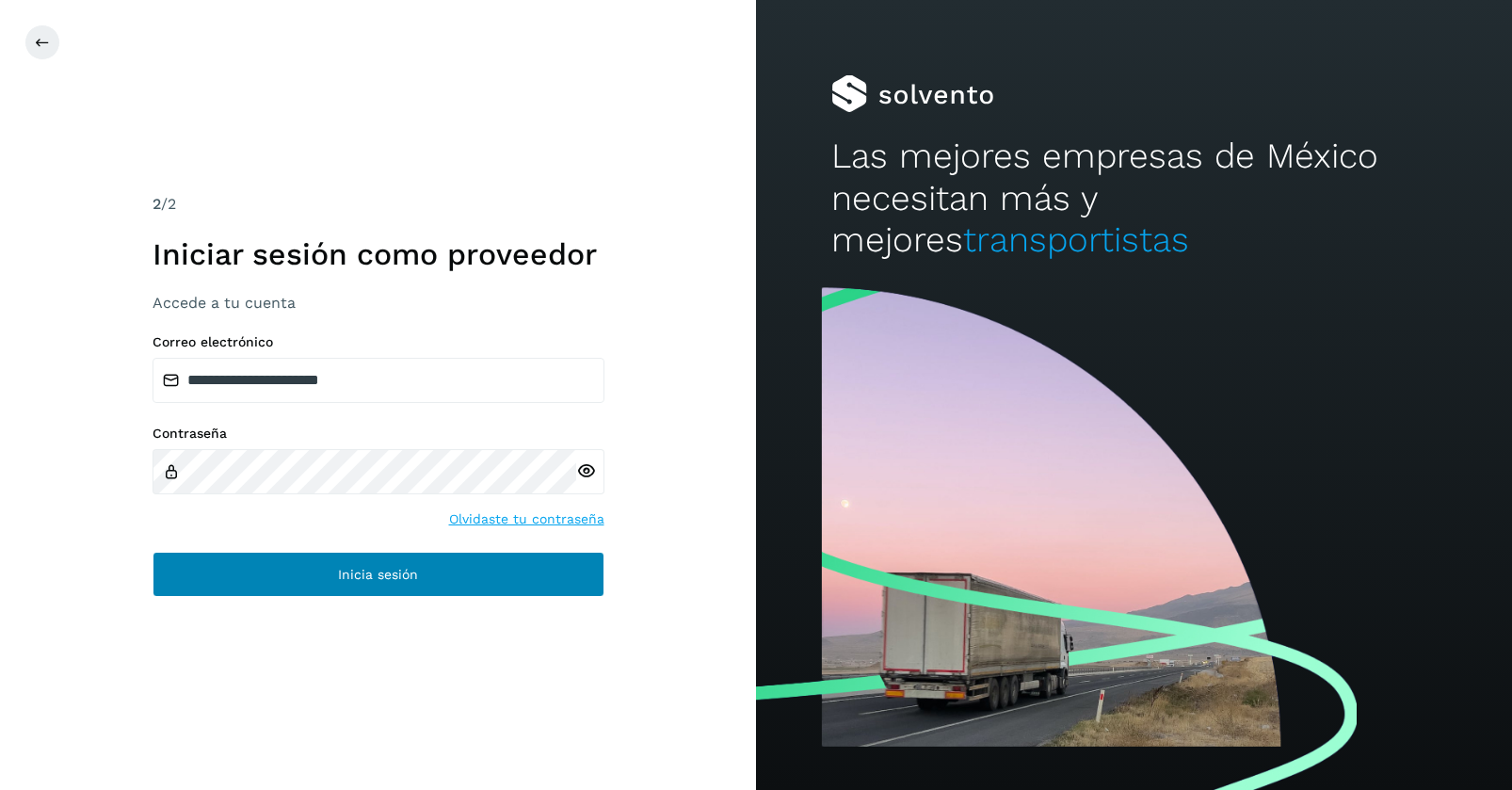
click at [348, 571] on span "Inicia sesión" at bounding box center [378, 575] width 80 height 13
